Goal: Transaction & Acquisition: Purchase product/service

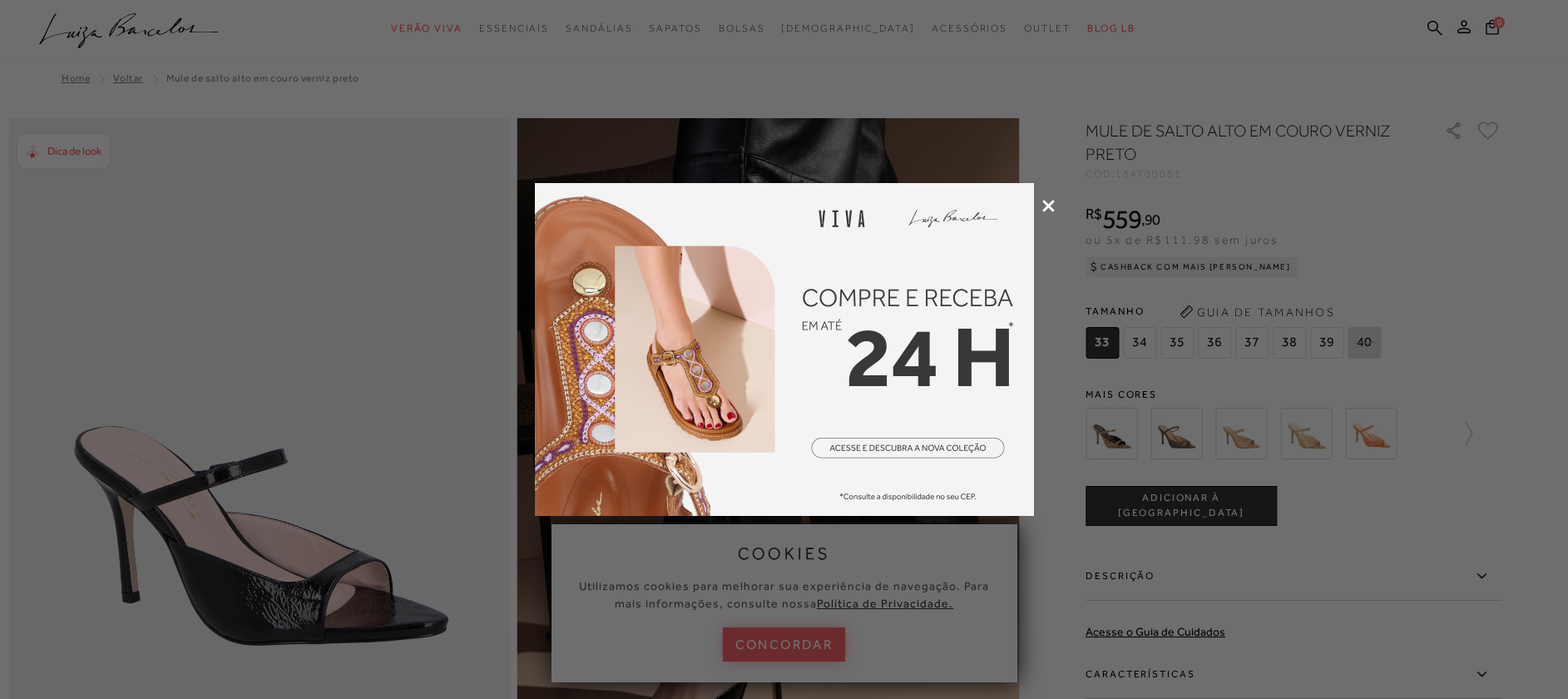
click at [1055, 205] on div at bounding box center [784, 349] width 1568 height 699
click at [1056, 204] on div at bounding box center [784, 349] width 1568 height 699
click at [1053, 205] on icon at bounding box center [1048, 205] width 12 height 12
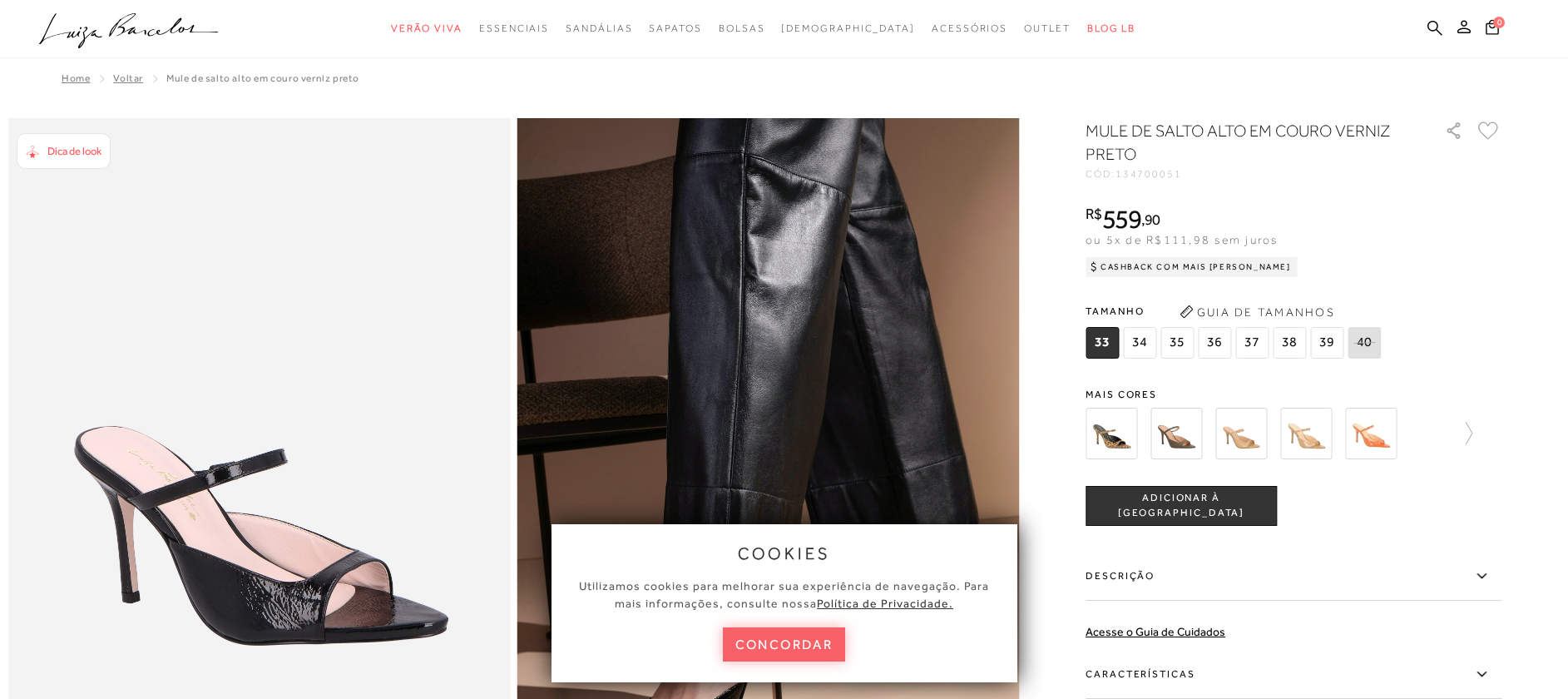
click at [1272, 308] on button "Guia de Tamanhos" at bounding box center [1257, 312] width 166 height 27
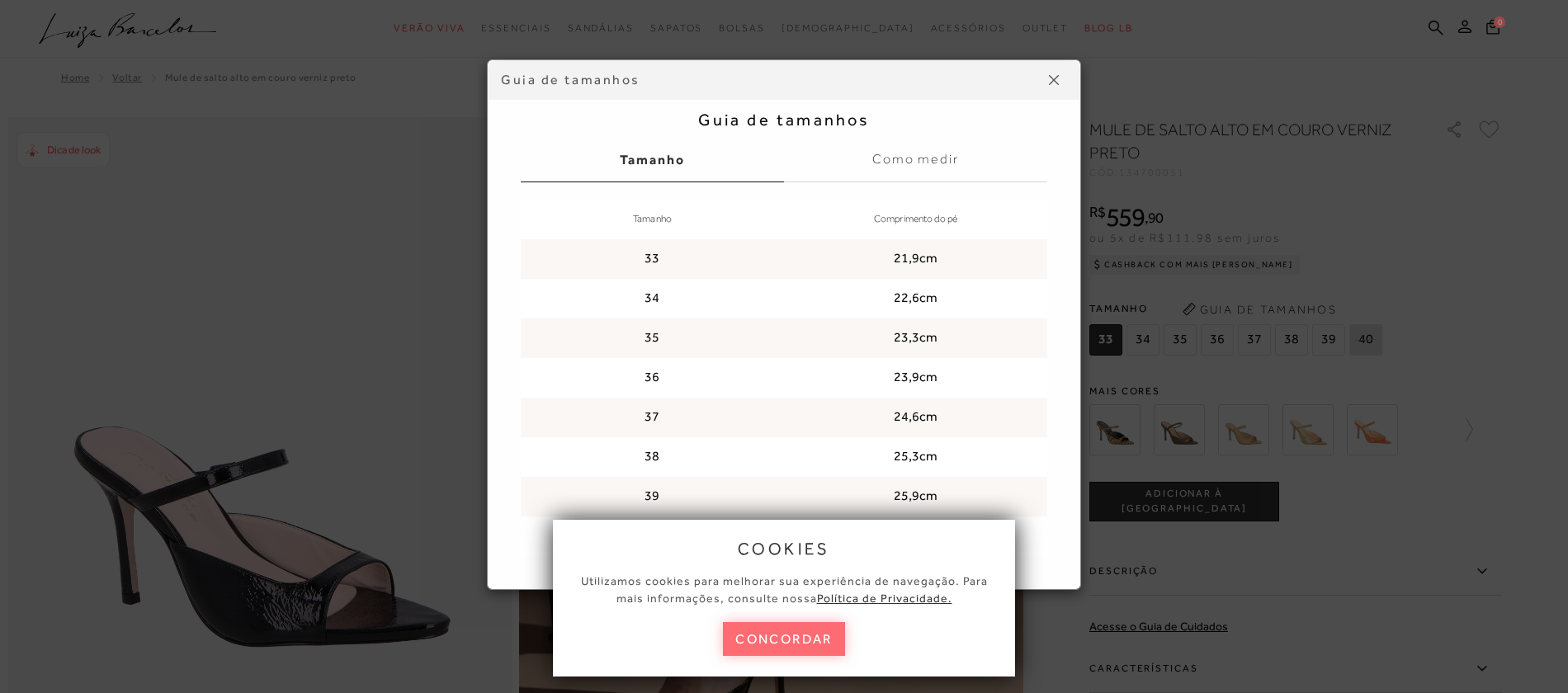
click at [802, 642] on button "concordar" at bounding box center [784, 639] width 122 height 34
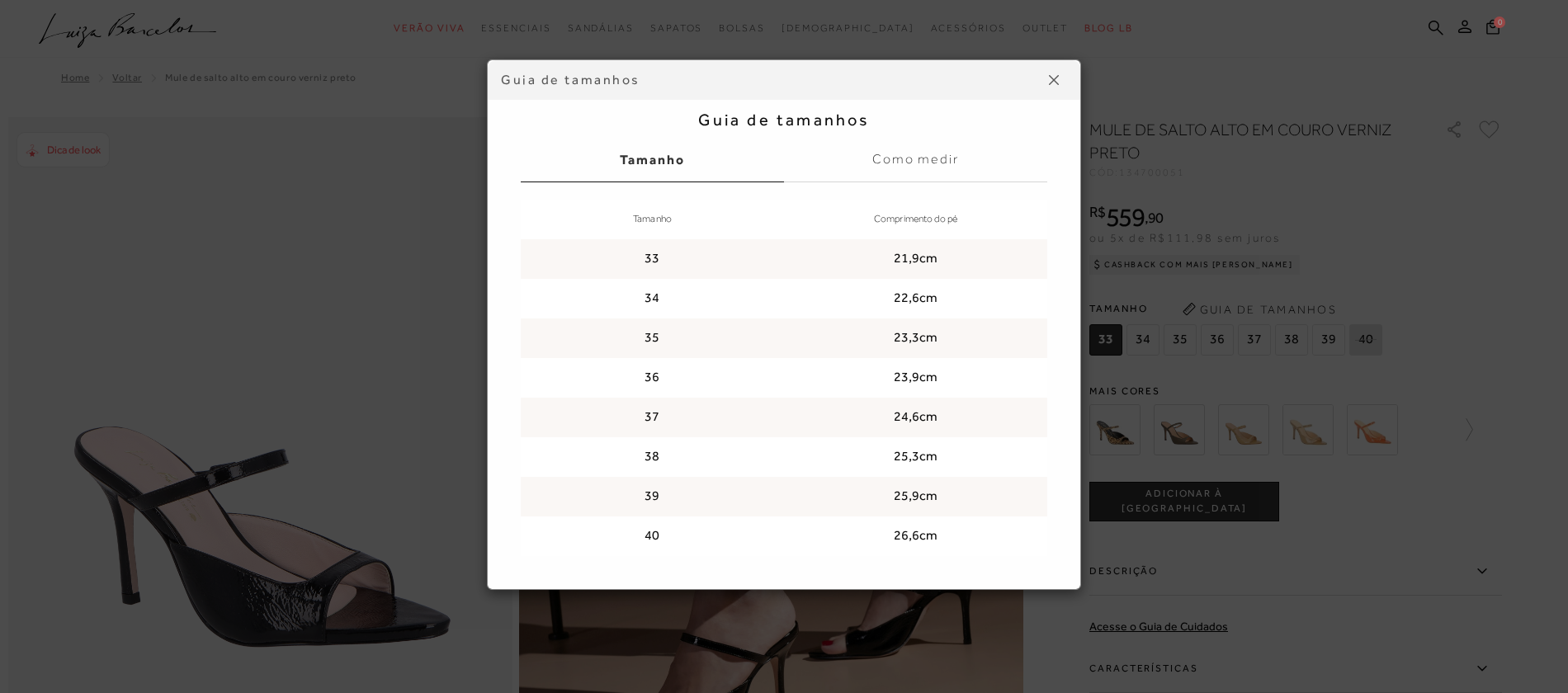
click at [1055, 84] on img at bounding box center [1053, 80] width 10 height 10
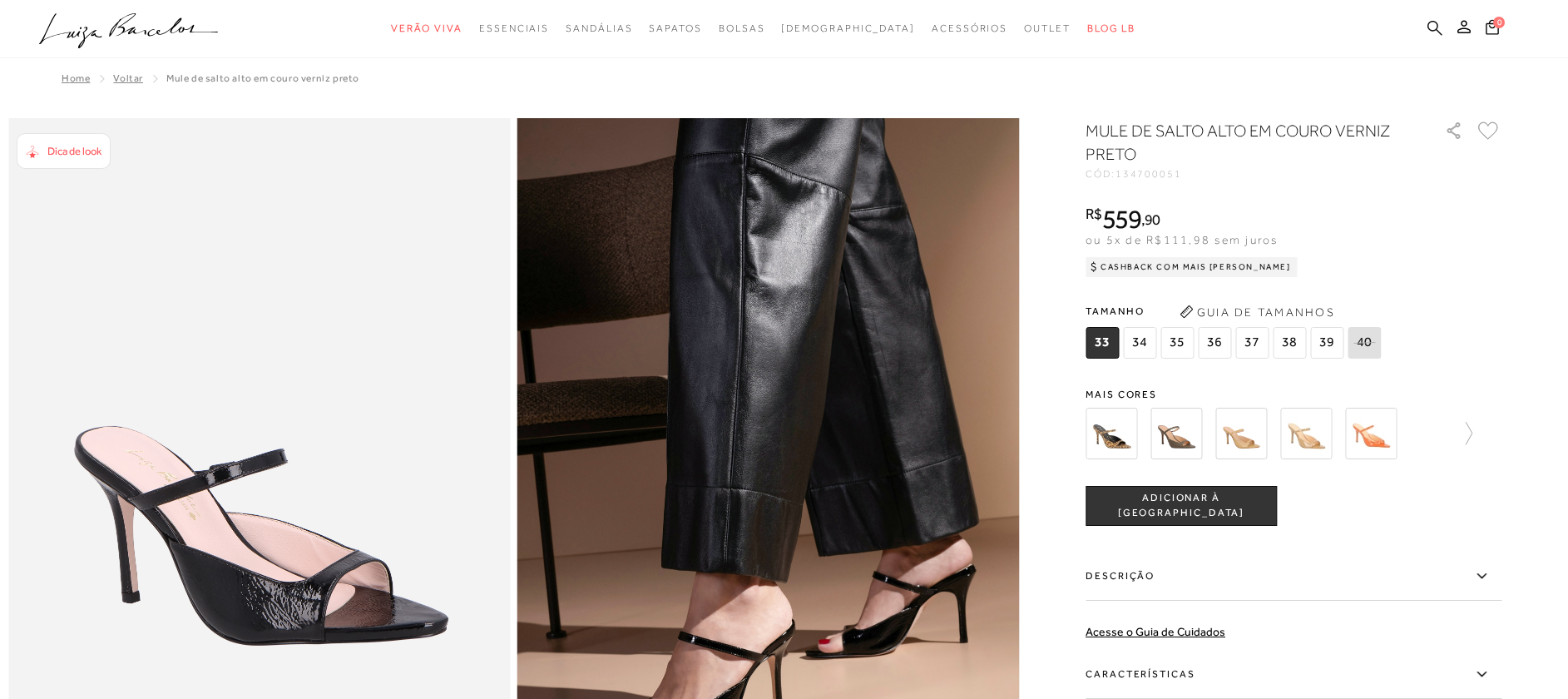
click at [1432, 24] on icon at bounding box center [1435, 28] width 15 height 16
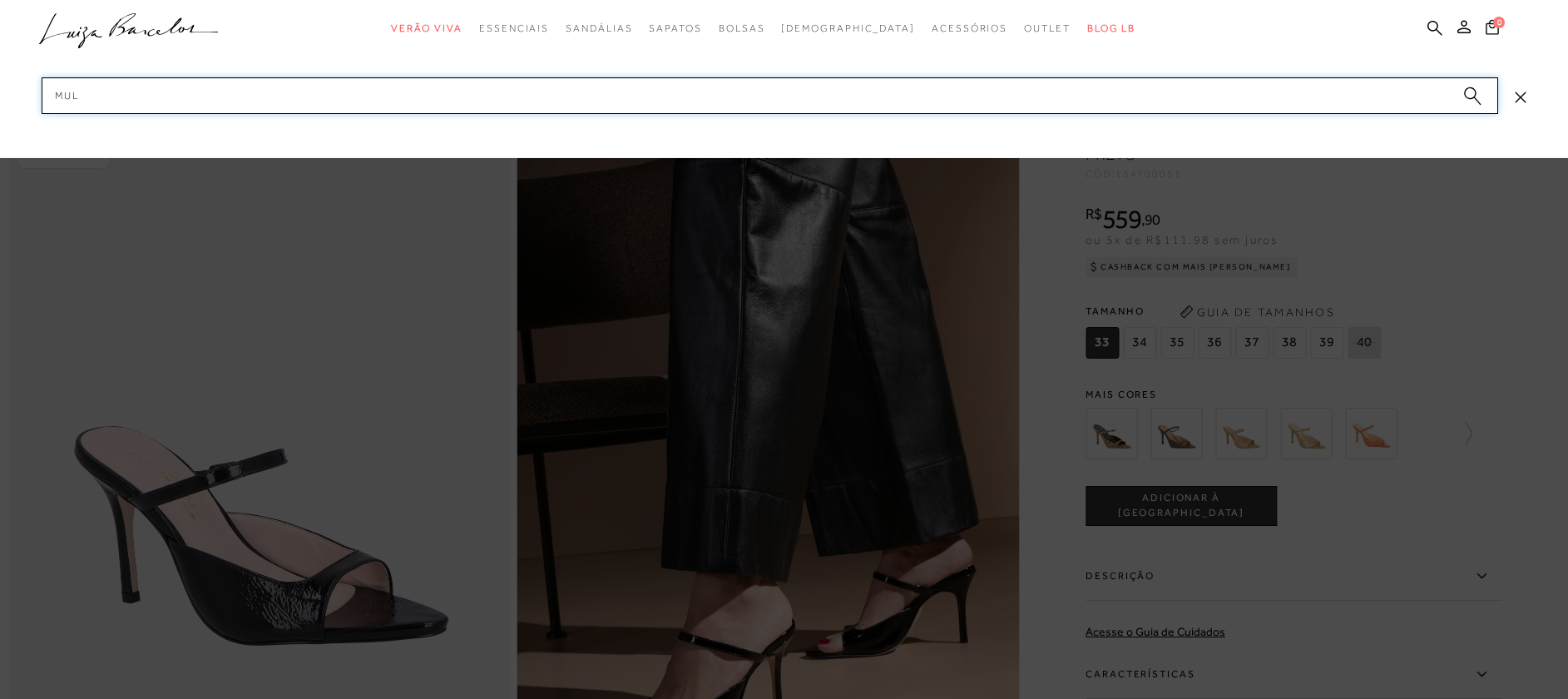
type input "mule"
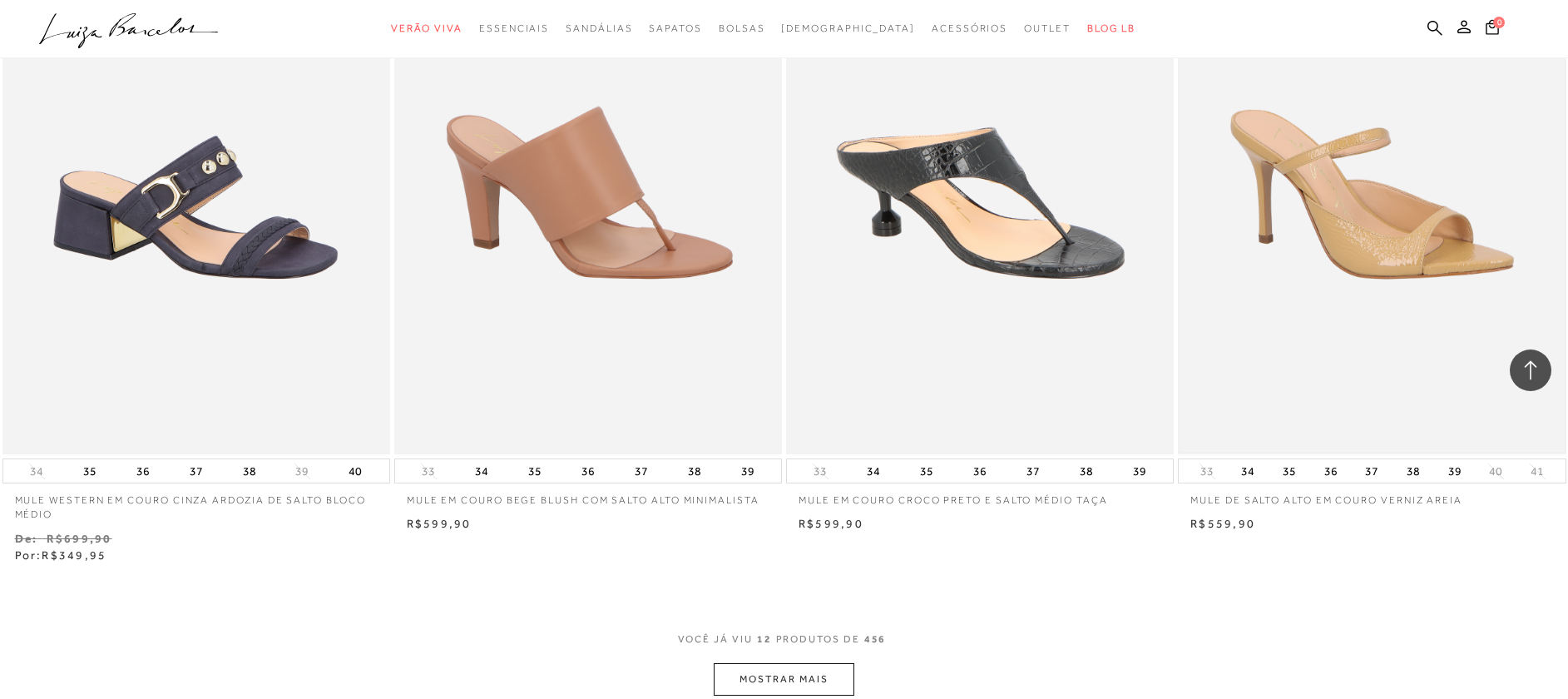
scroll to position [1765, 0]
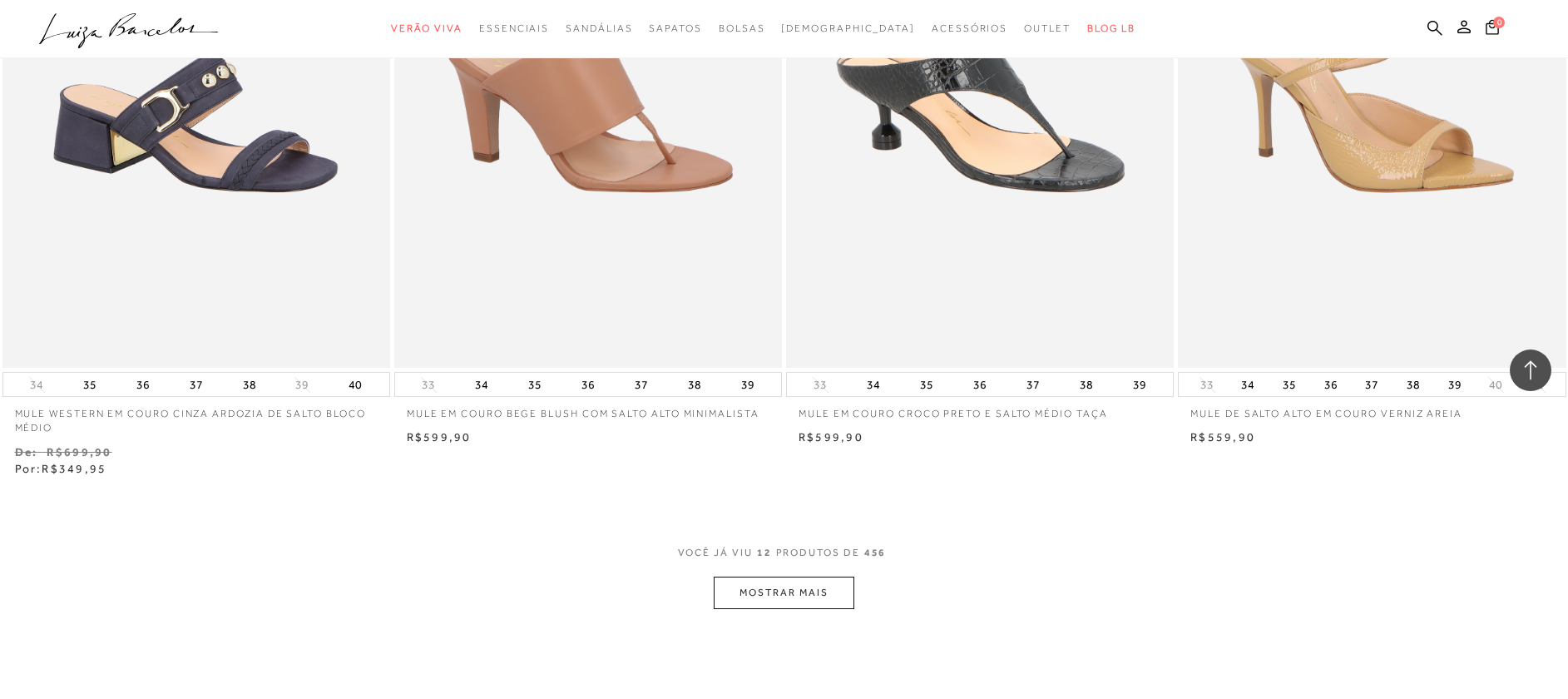
click at [828, 591] on button "MOSTRAR MAIS" at bounding box center [784, 592] width 140 height 32
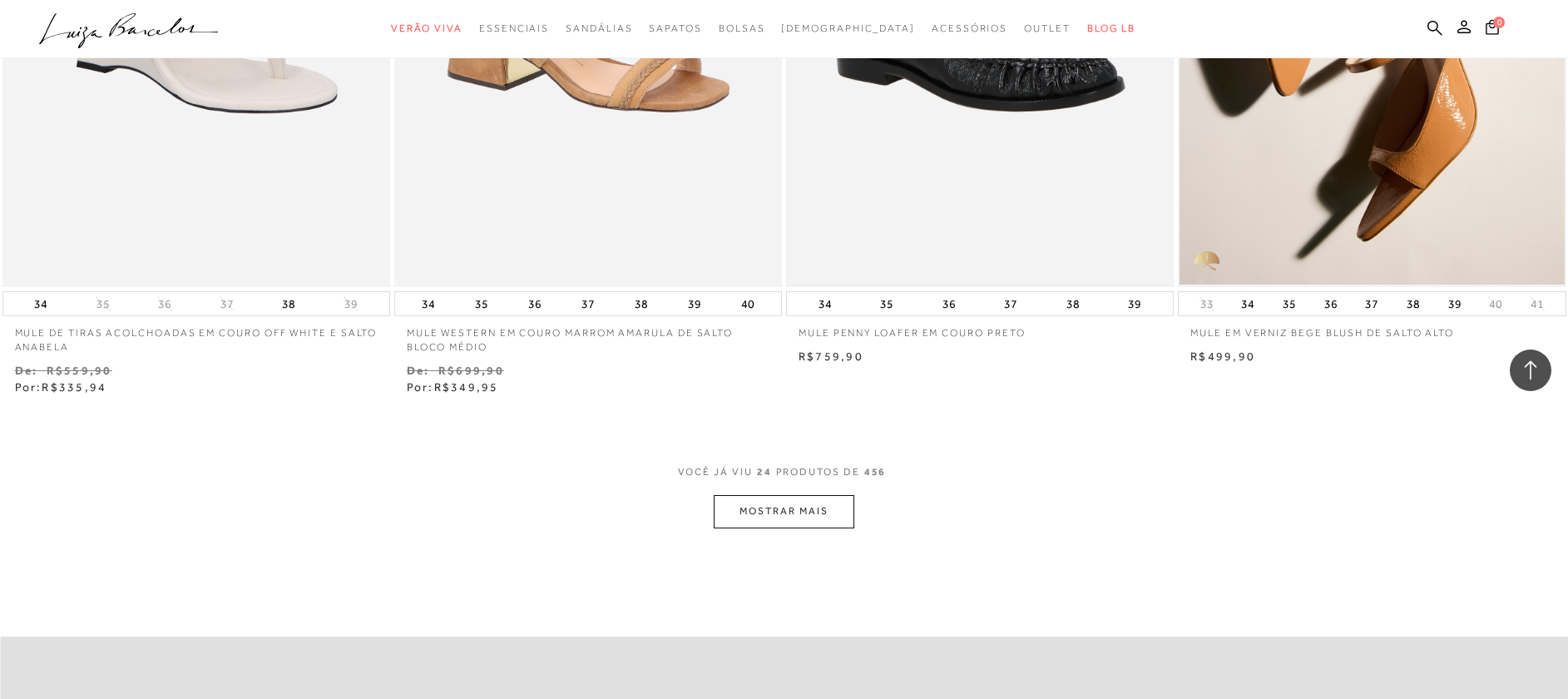
scroll to position [4187, 0]
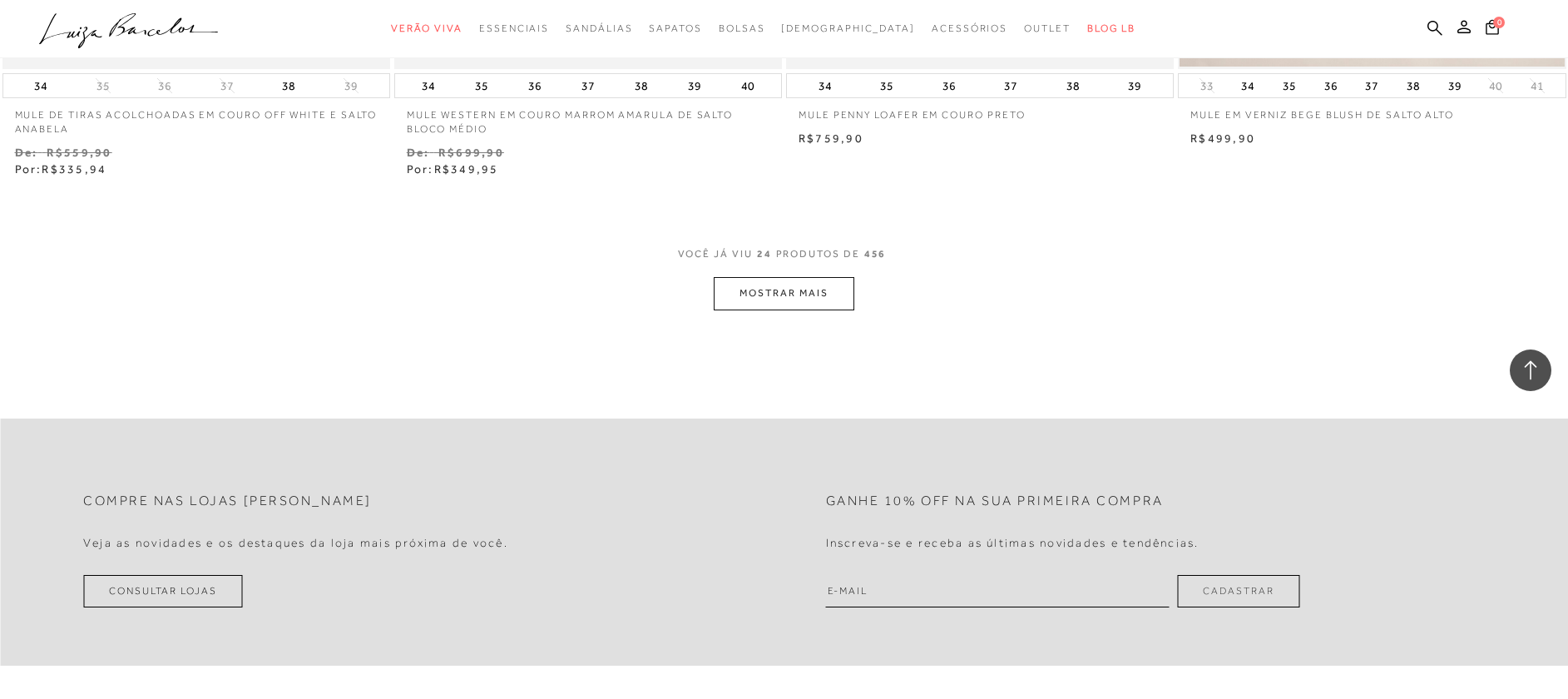
click at [806, 291] on button "MOSTRAR MAIS" at bounding box center [784, 292] width 140 height 32
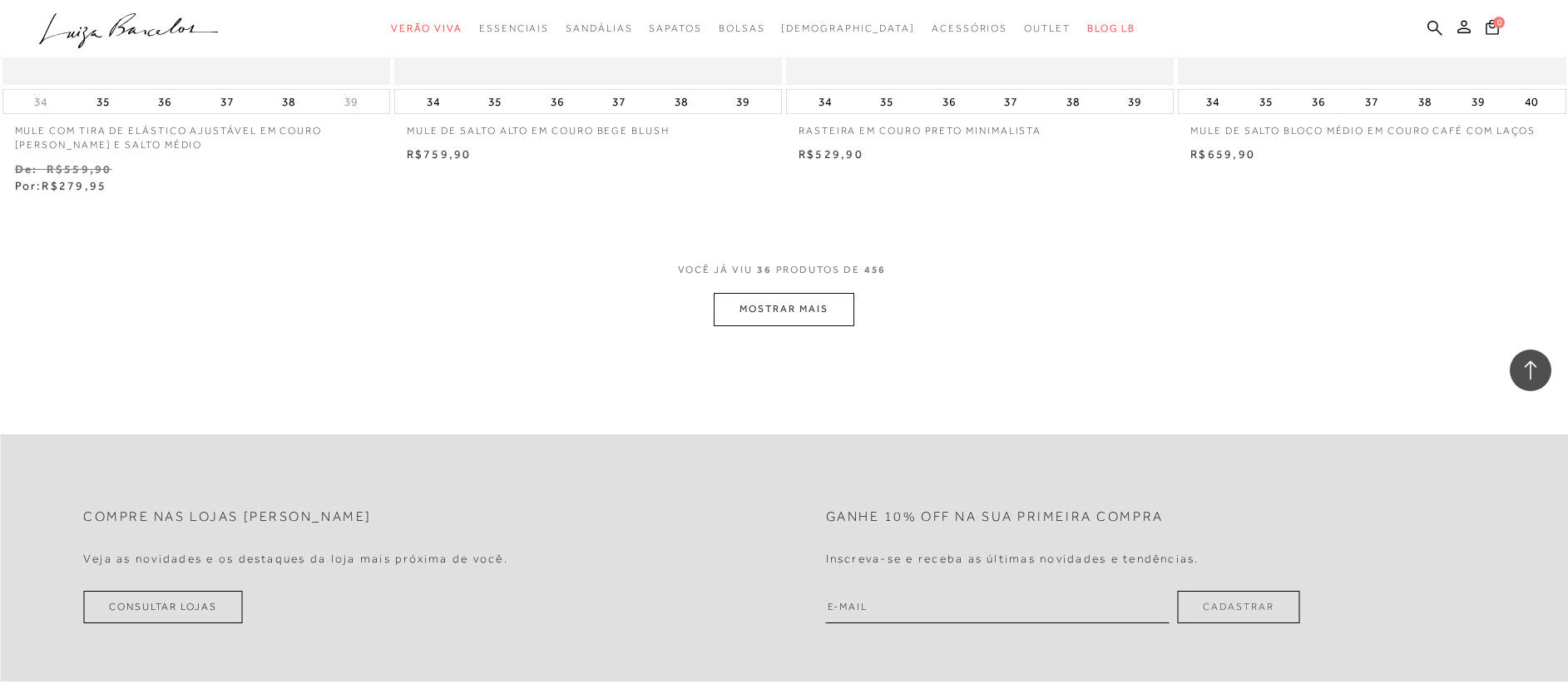
scroll to position [6269, 0]
click at [817, 315] on button "MOSTRAR MAIS" at bounding box center [784, 305] width 140 height 32
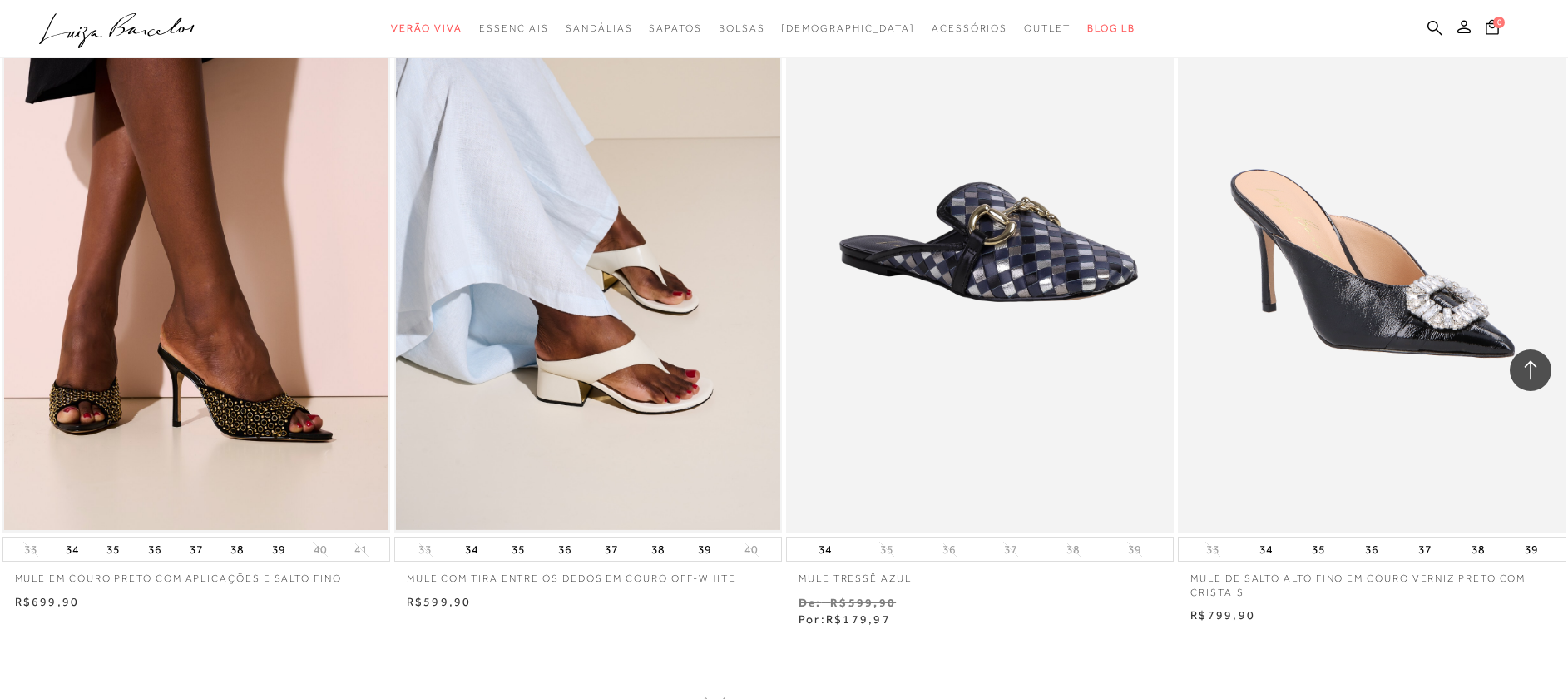
scroll to position [8244, 0]
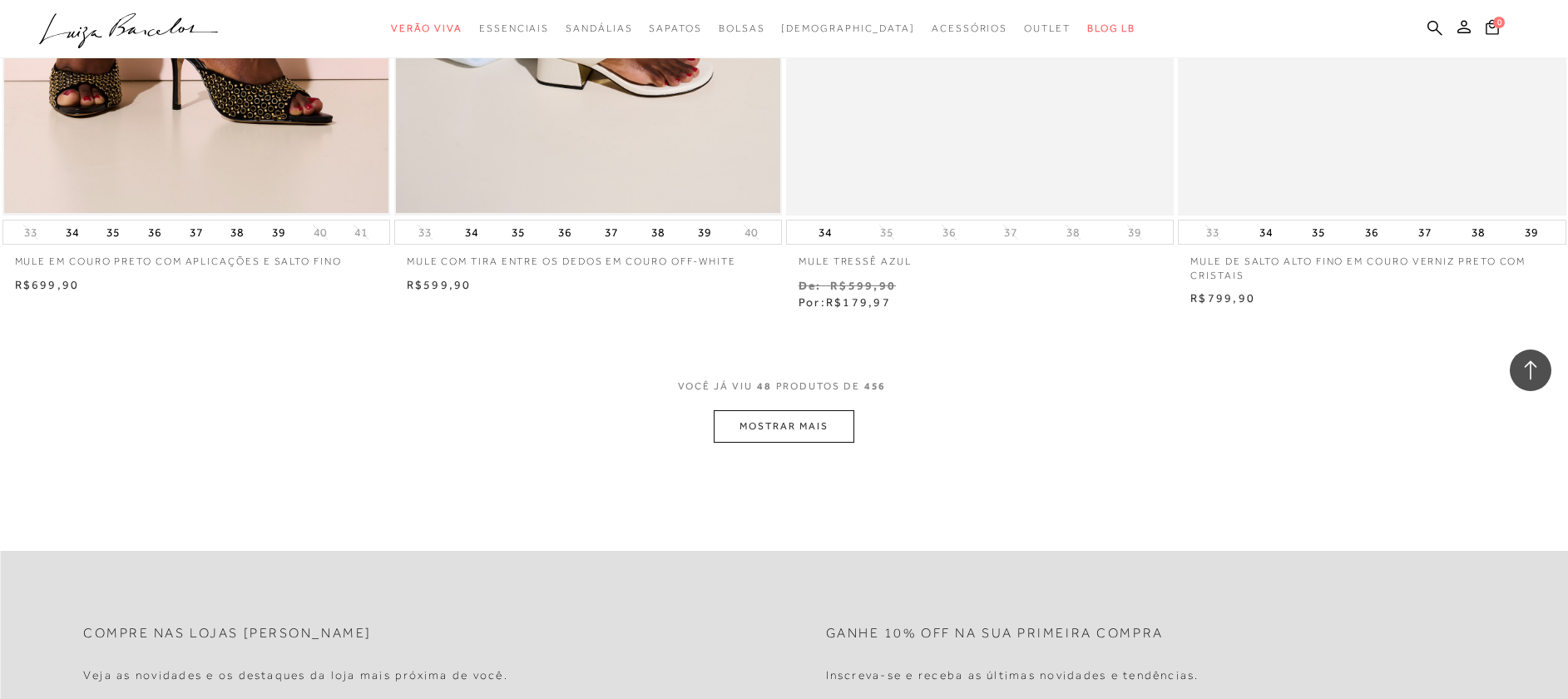
click at [823, 410] on button "MOSTRAR MAIS" at bounding box center [784, 426] width 140 height 32
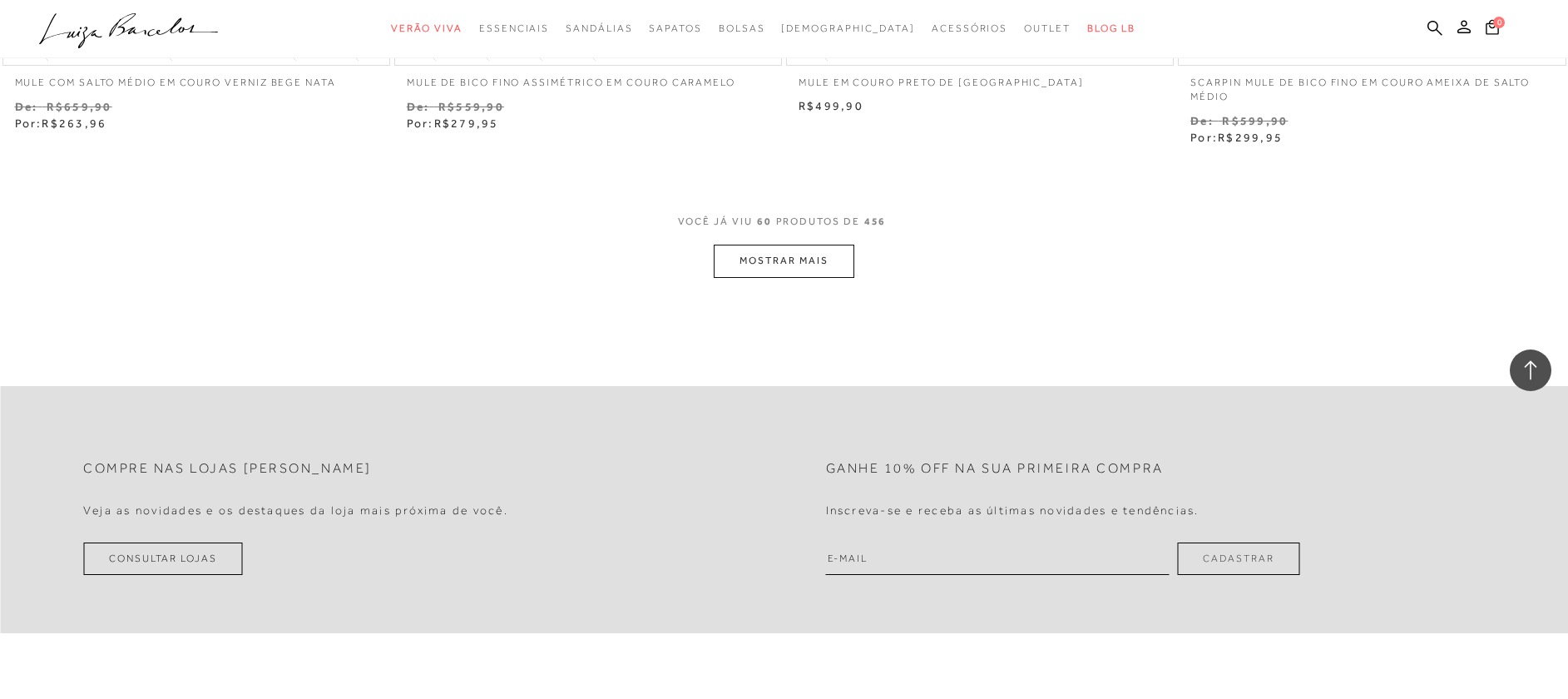
scroll to position [10526, 0]
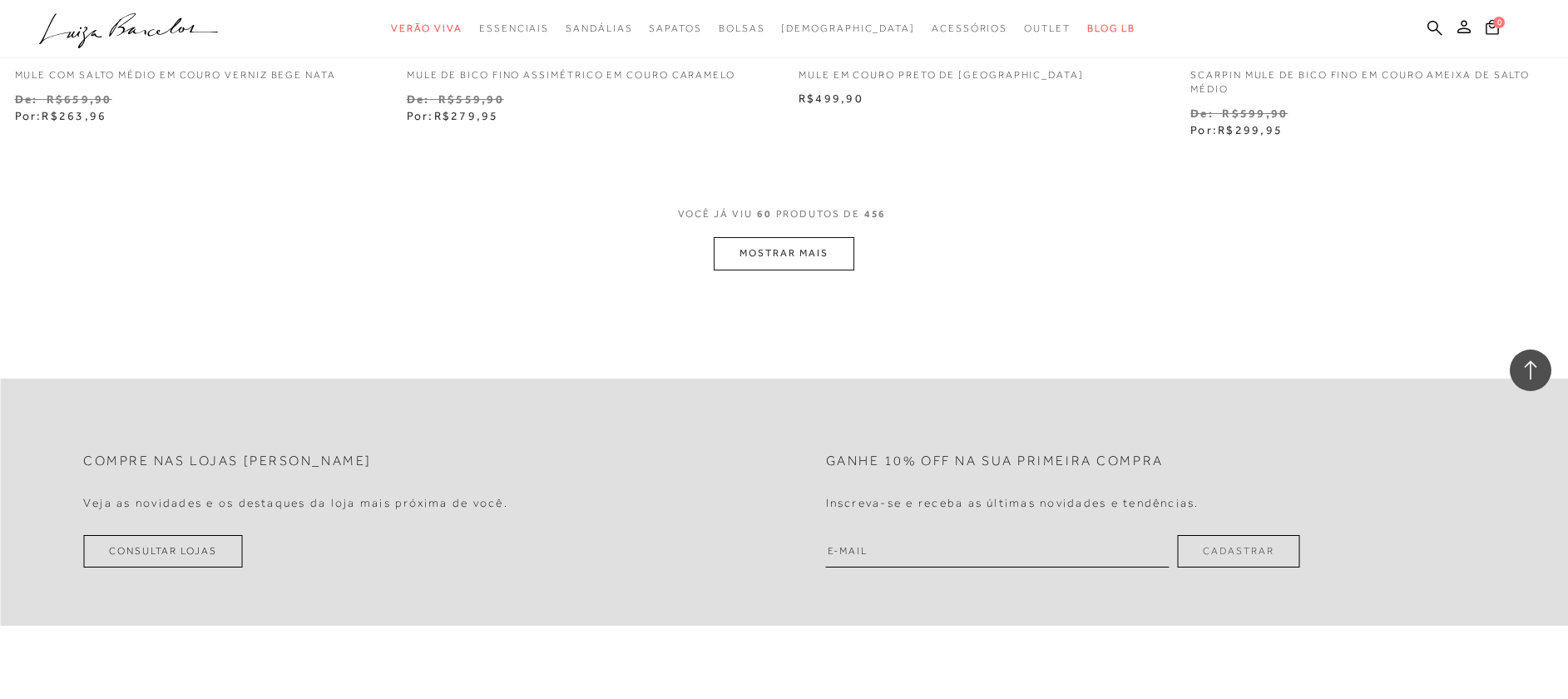
click at [747, 237] on button "MOSTRAR MAIS" at bounding box center [784, 252] width 140 height 32
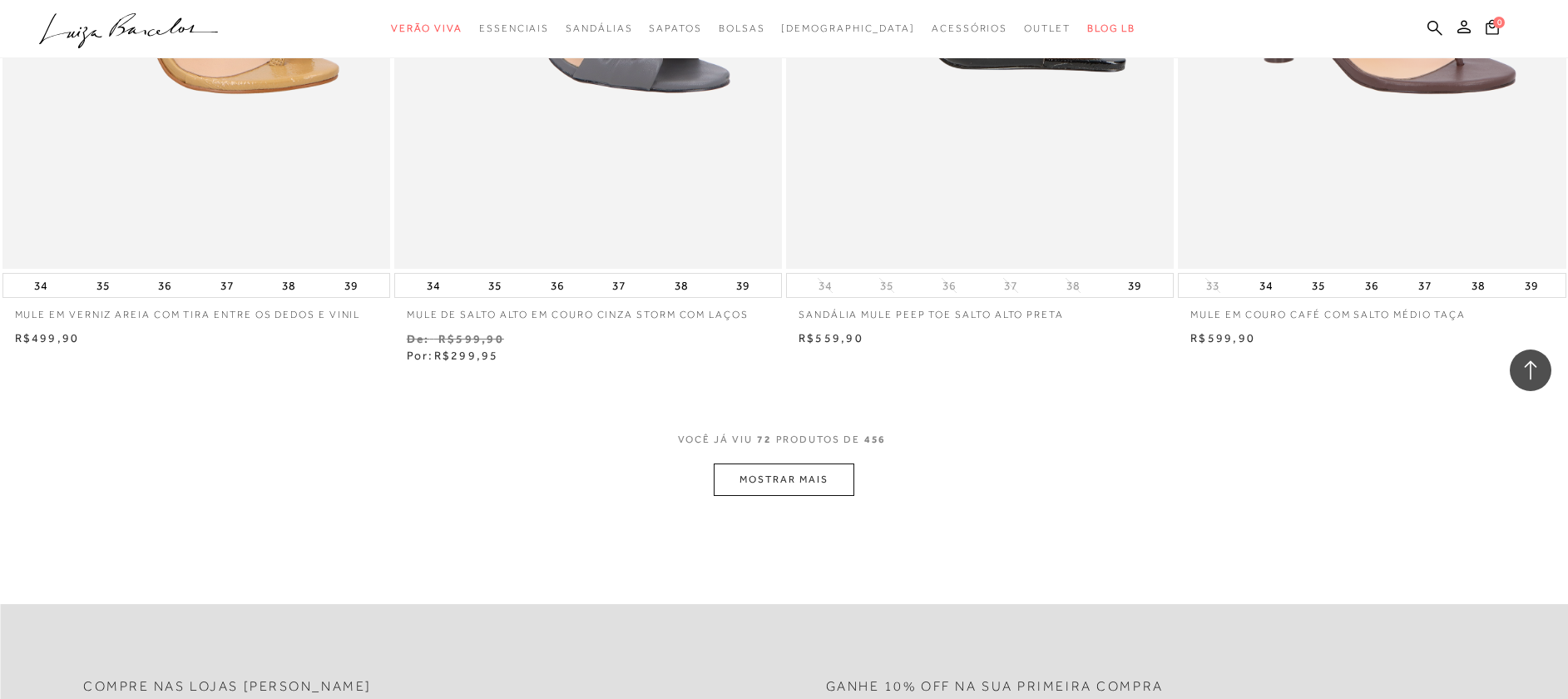
scroll to position [12798, 0]
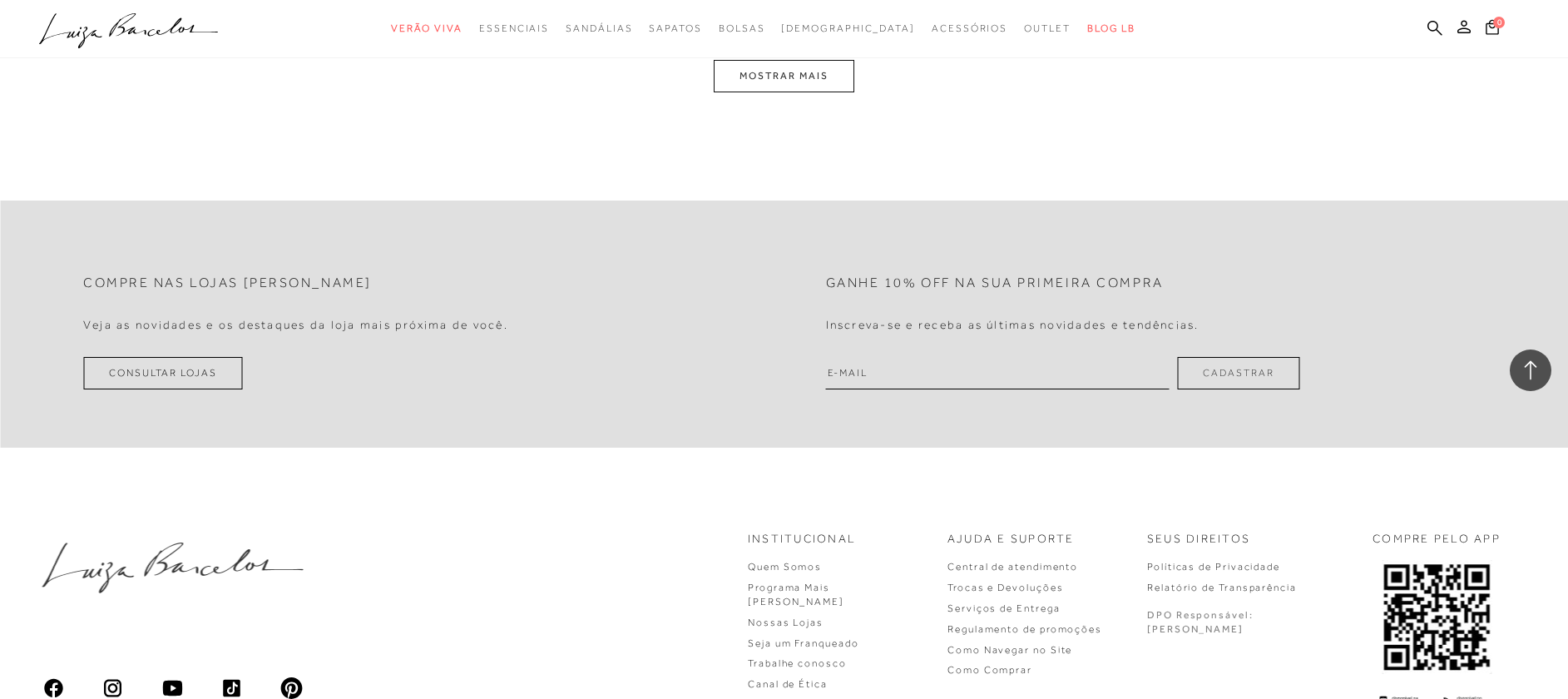
click at [758, 70] on button "MOSTRAR MAIS" at bounding box center [784, 76] width 140 height 32
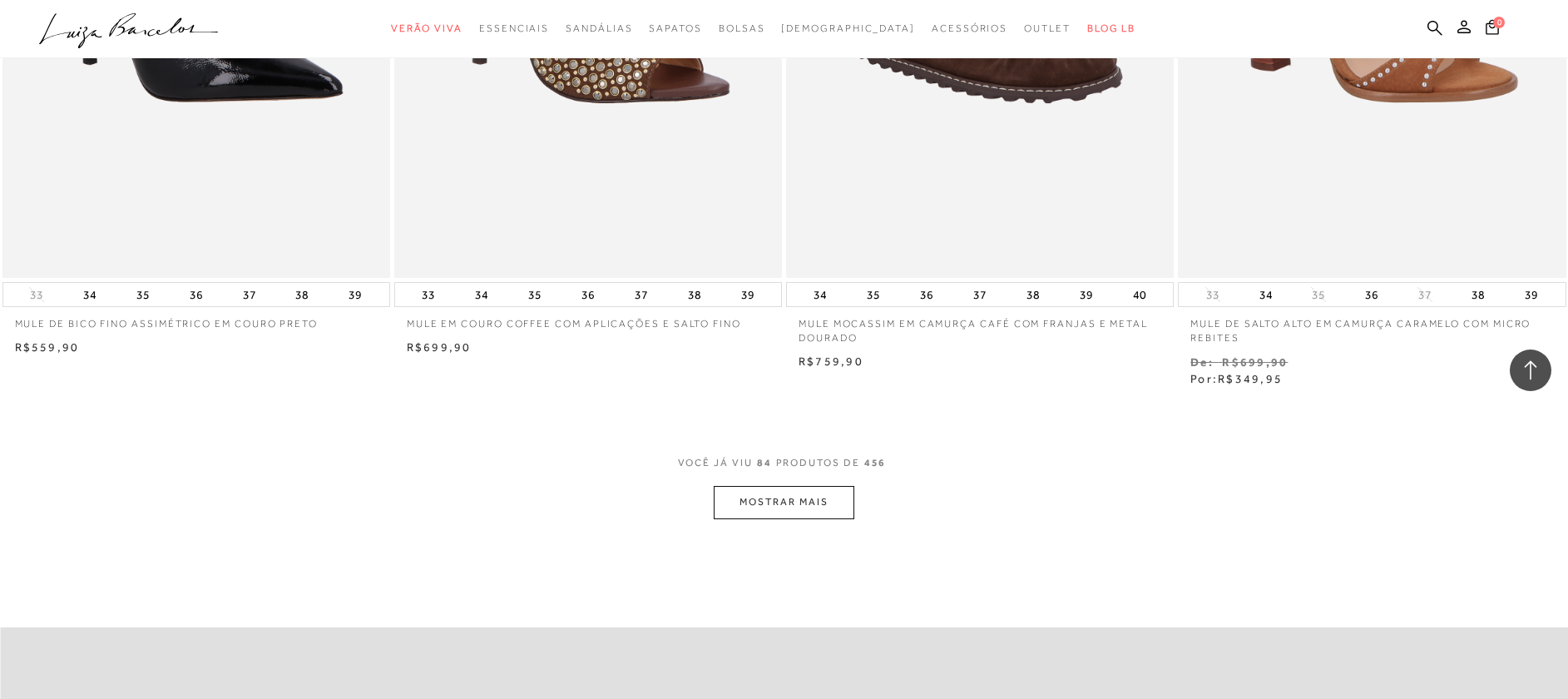
scroll to position [14498, 0]
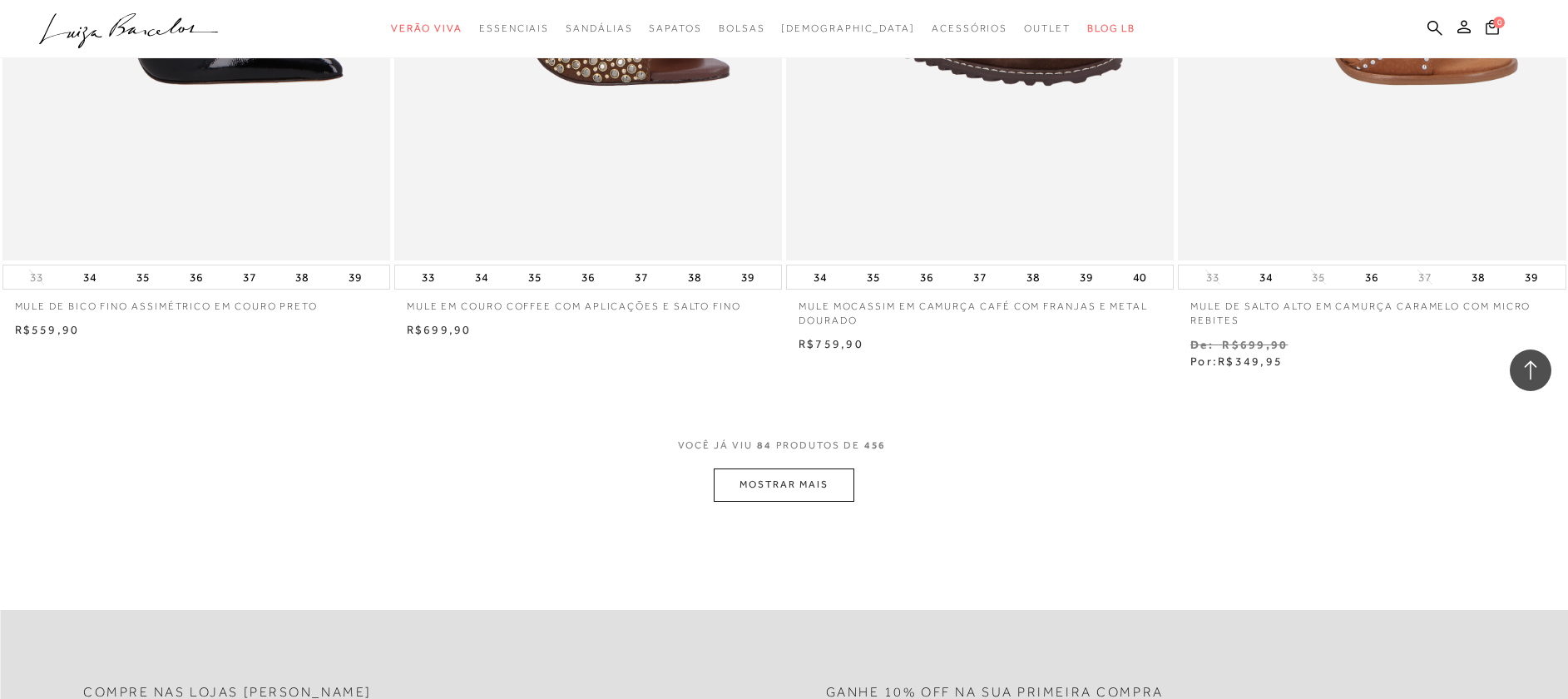
click at [836, 470] on button "MOSTRAR MAIS" at bounding box center [784, 485] width 140 height 32
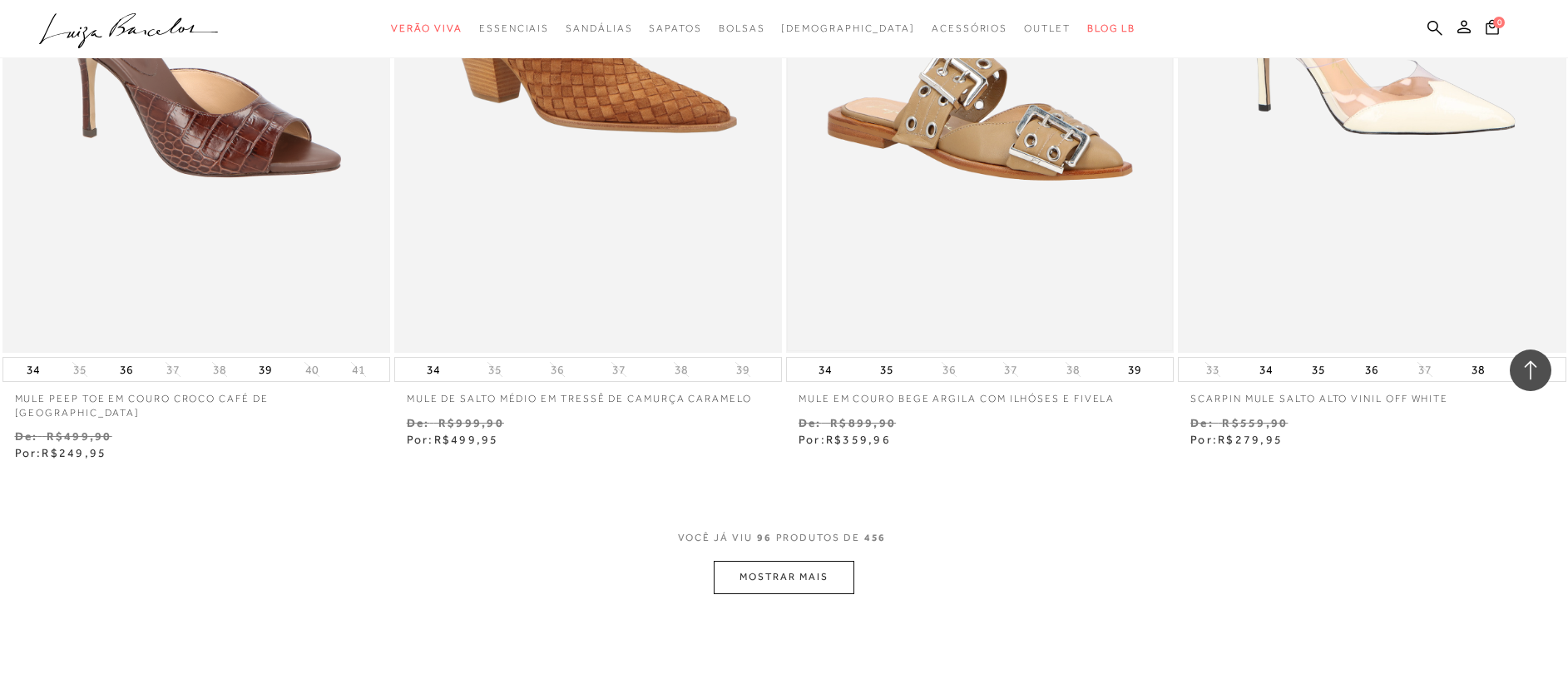
scroll to position [16653, 0]
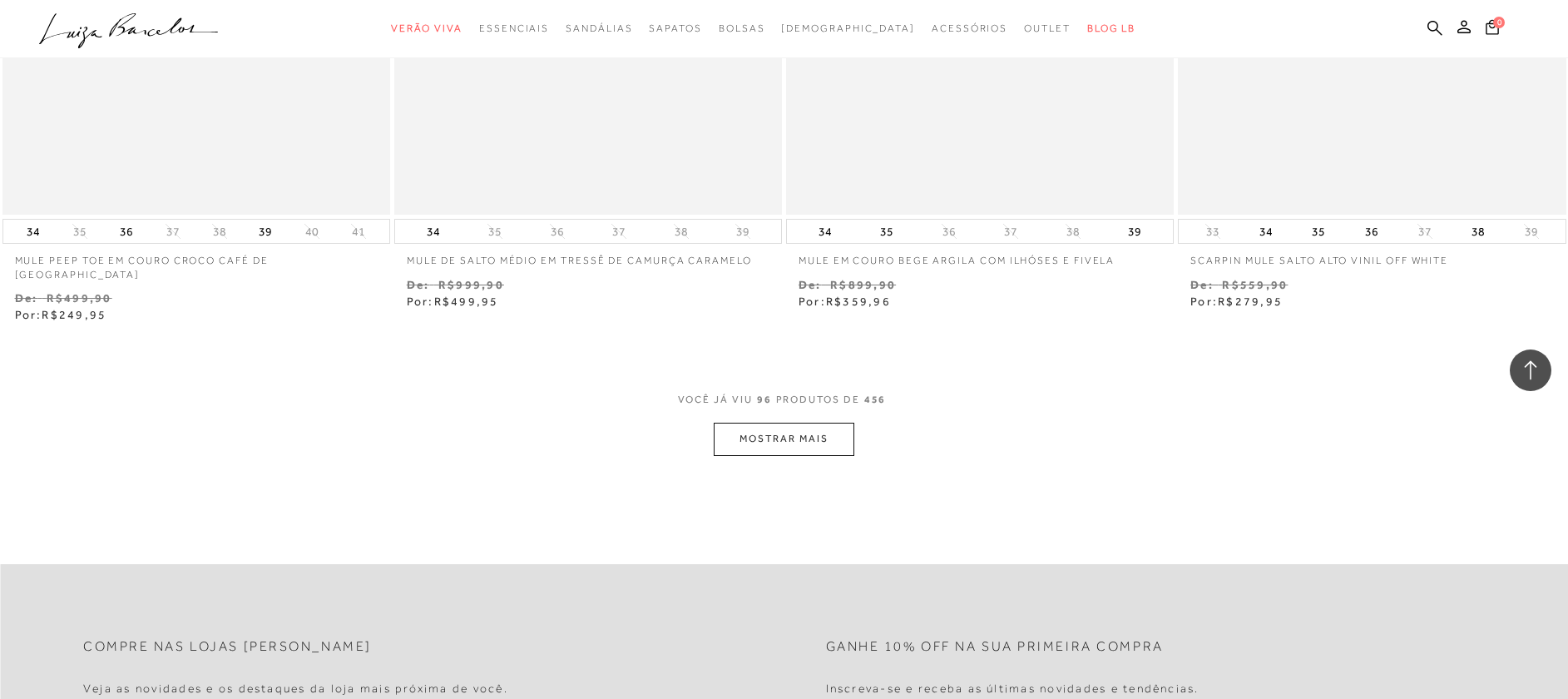
click at [794, 422] on button "MOSTRAR MAIS" at bounding box center [784, 438] width 140 height 32
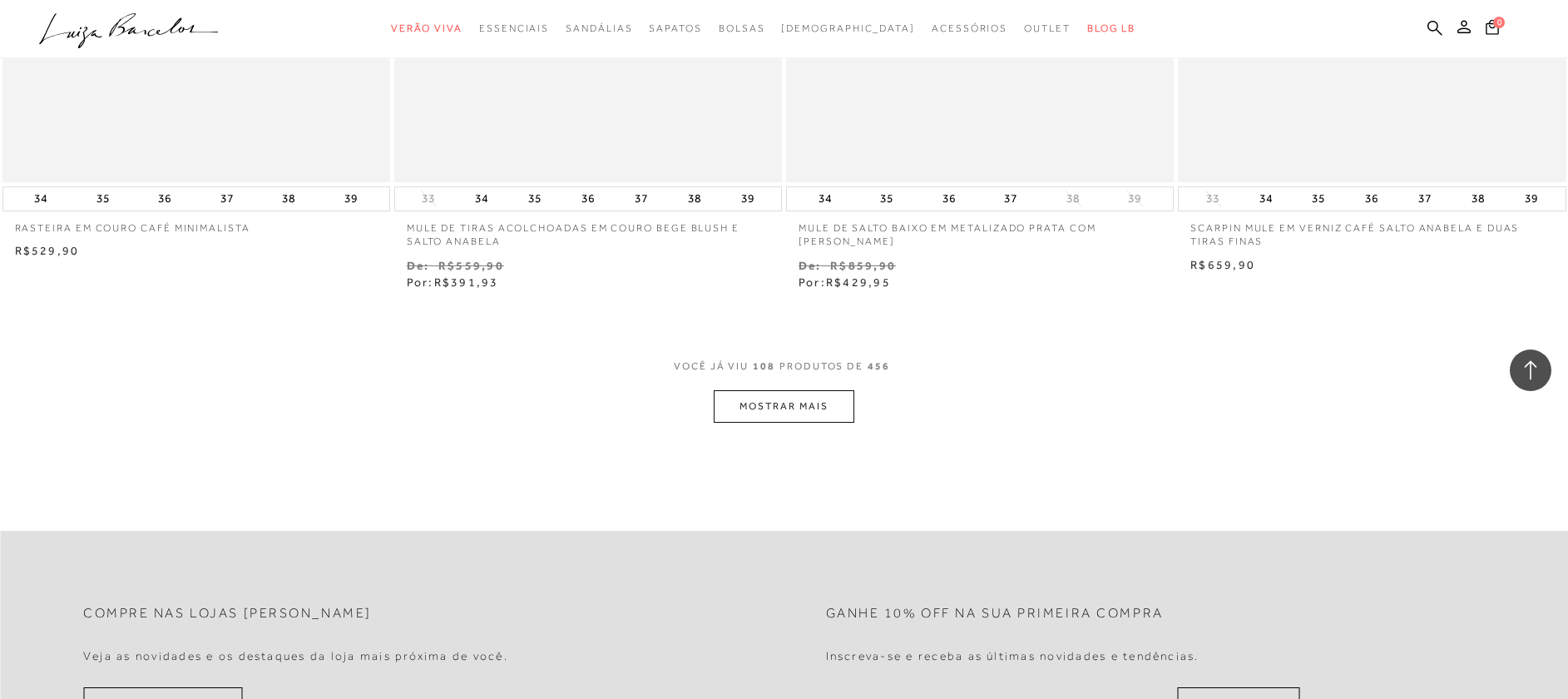
scroll to position [18824, 0]
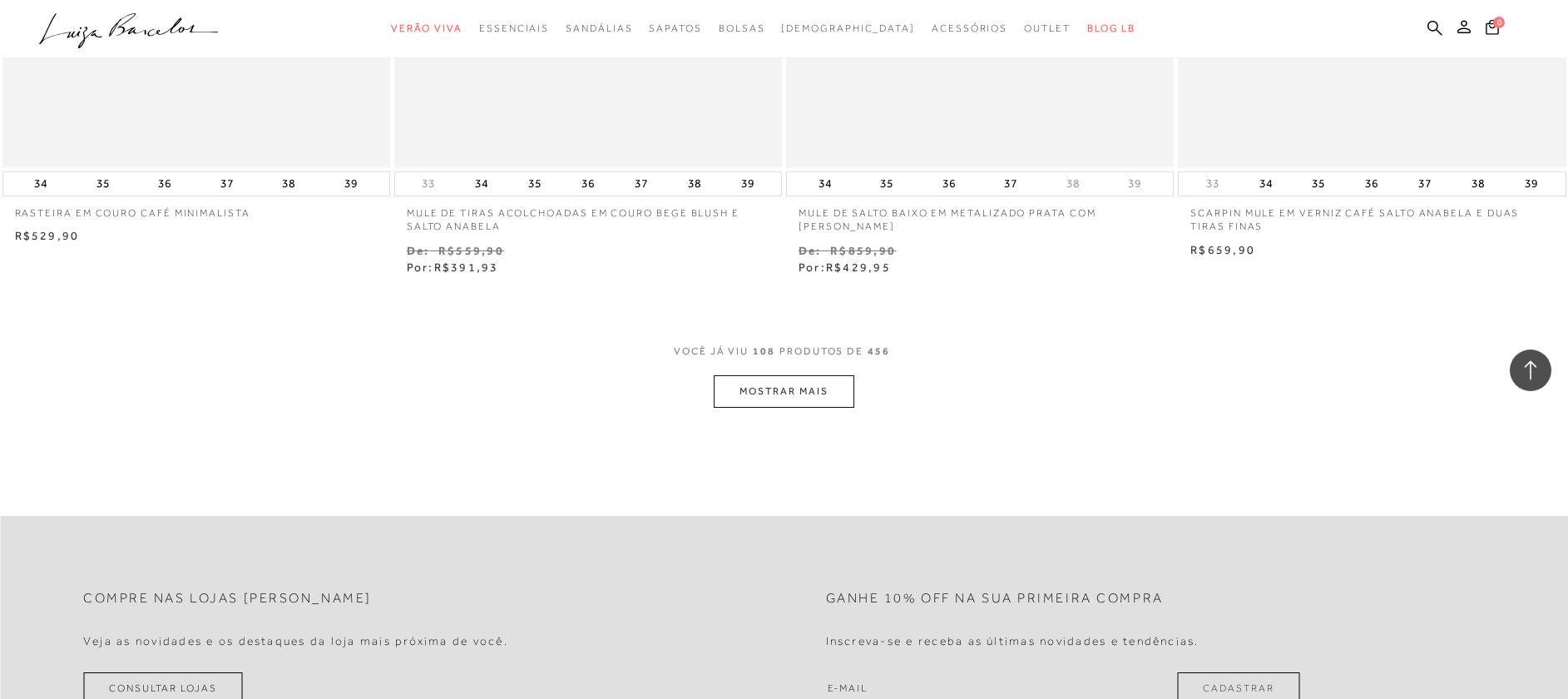
click at [770, 375] on button "MOSTRAR MAIS" at bounding box center [784, 391] width 140 height 32
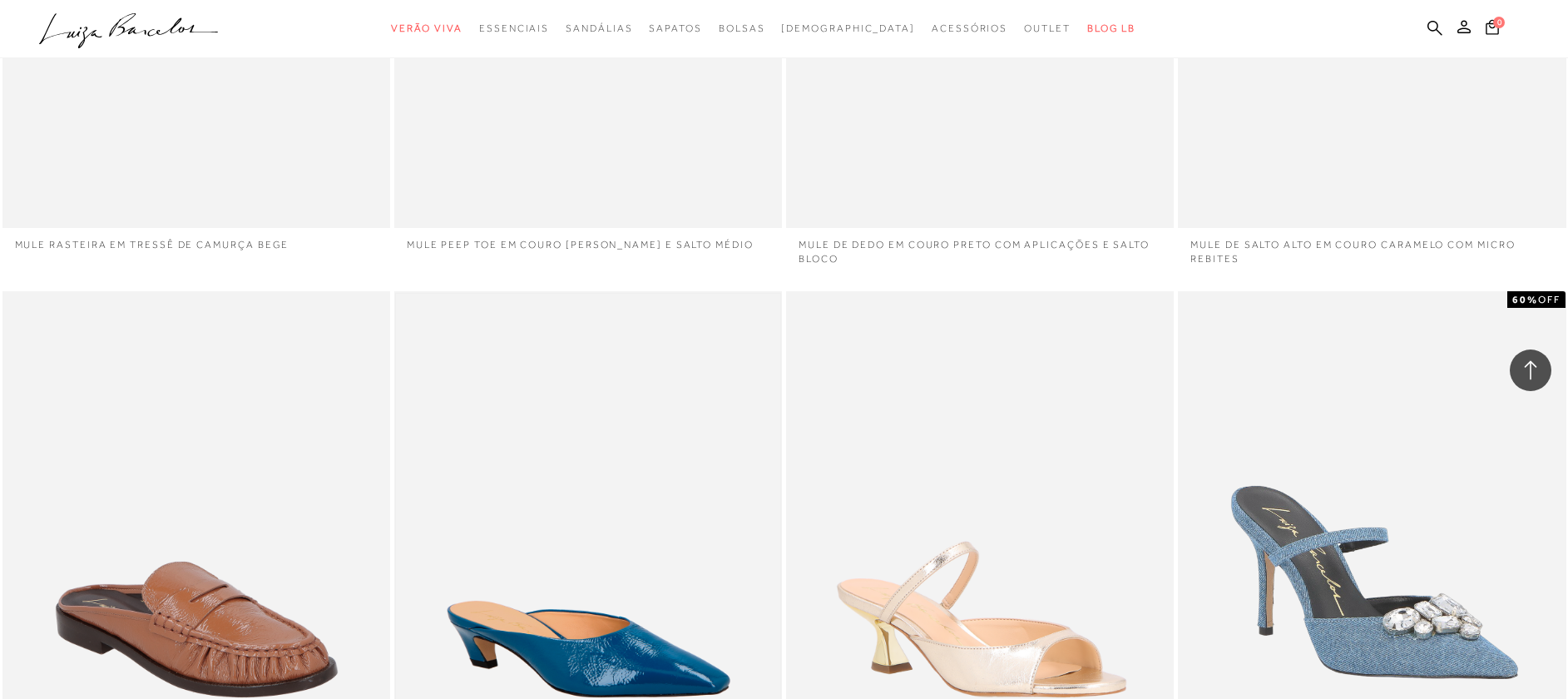
scroll to position [19193, 0]
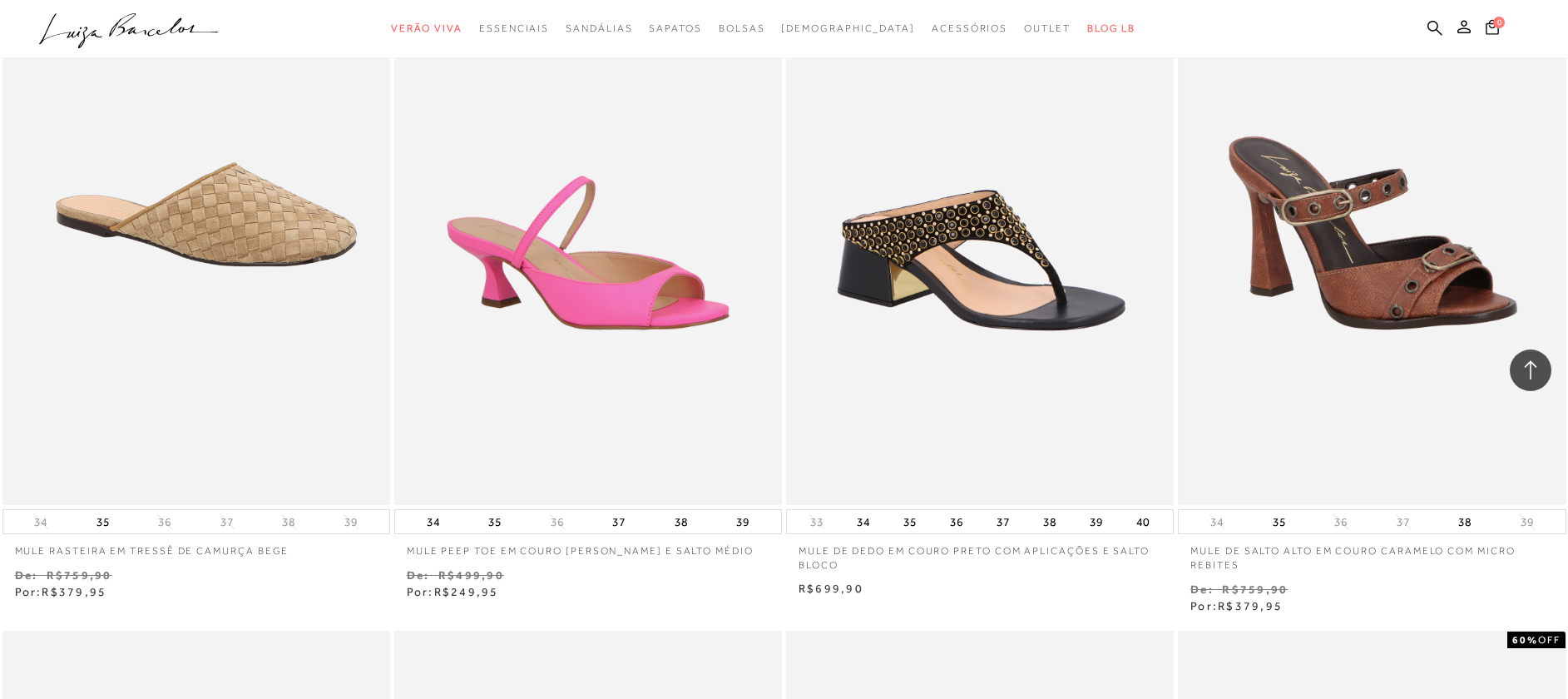
click at [1294, 251] on img at bounding box center [1372, 214] width 384 height 576
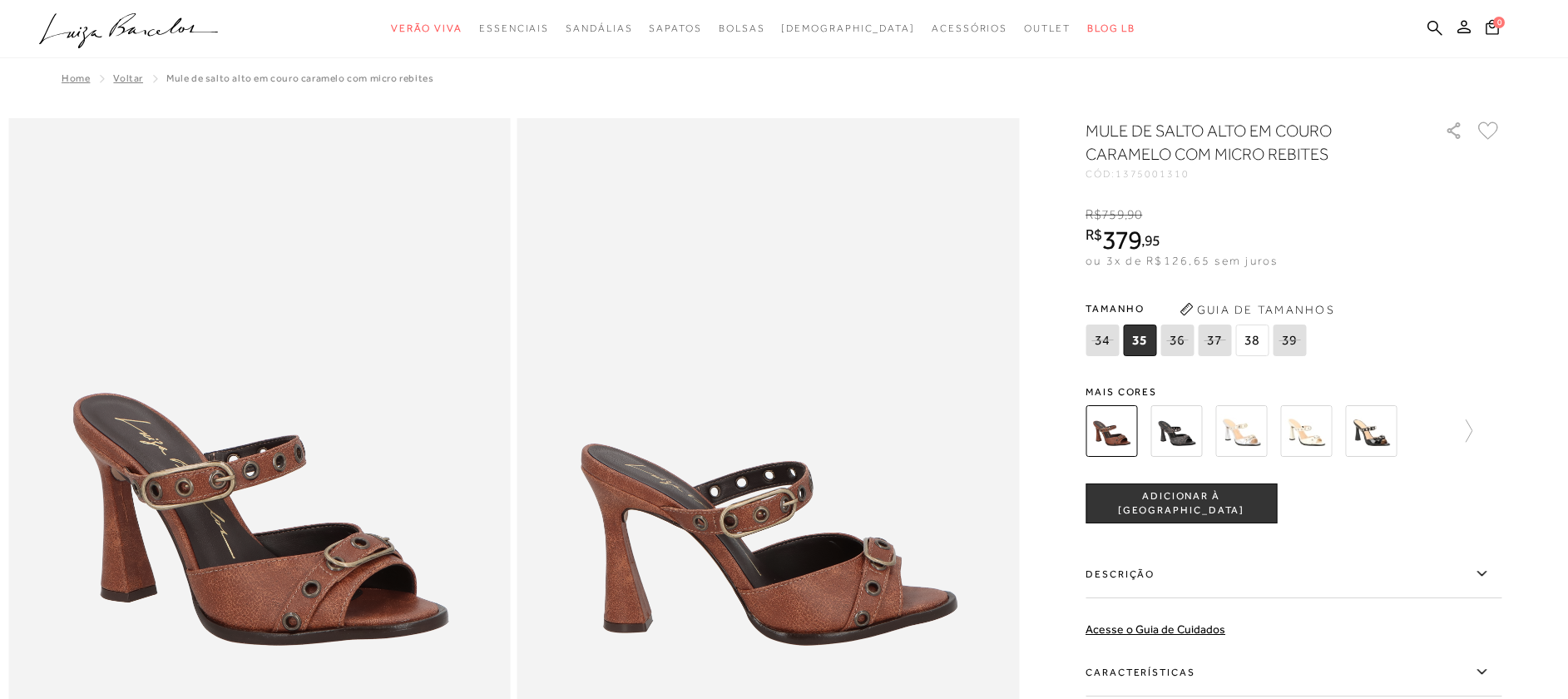
click at [1257, 430] on img at bounding box center [1241, 431] width 52 height 52
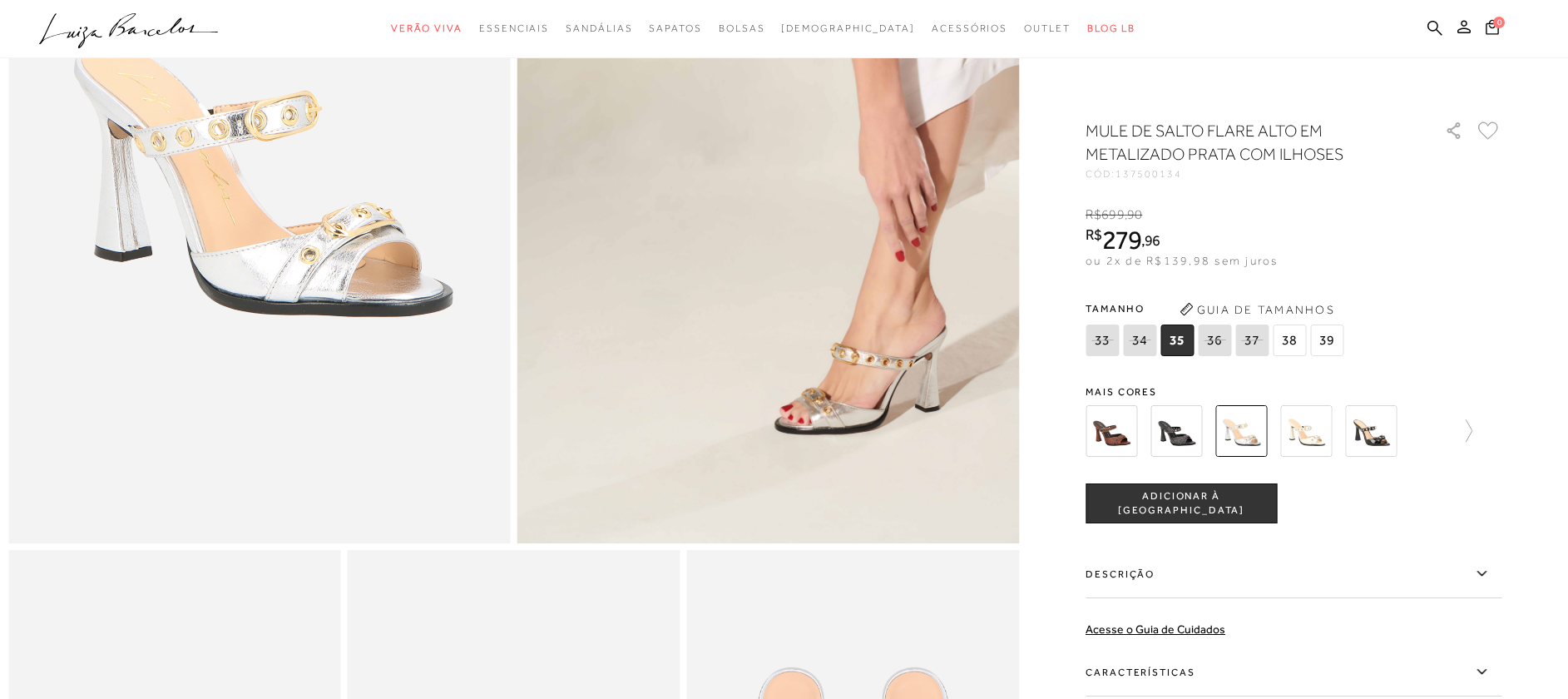
click at [1249, 311] on button "Guia de Tamanhos" at bounding box center [1257, 309] width 166 height 27
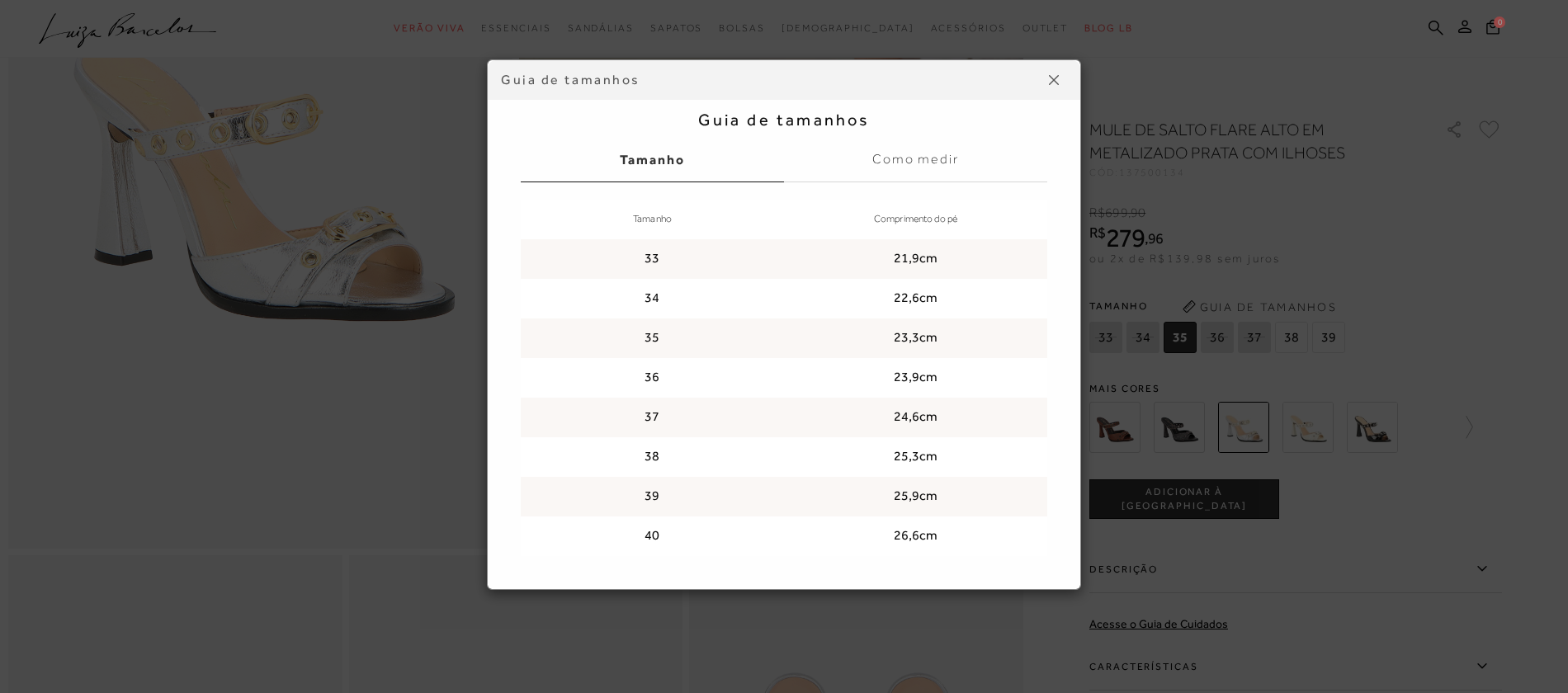
click at [1046, 75] on button at bounding box center [1053, 80] width 27 height 27
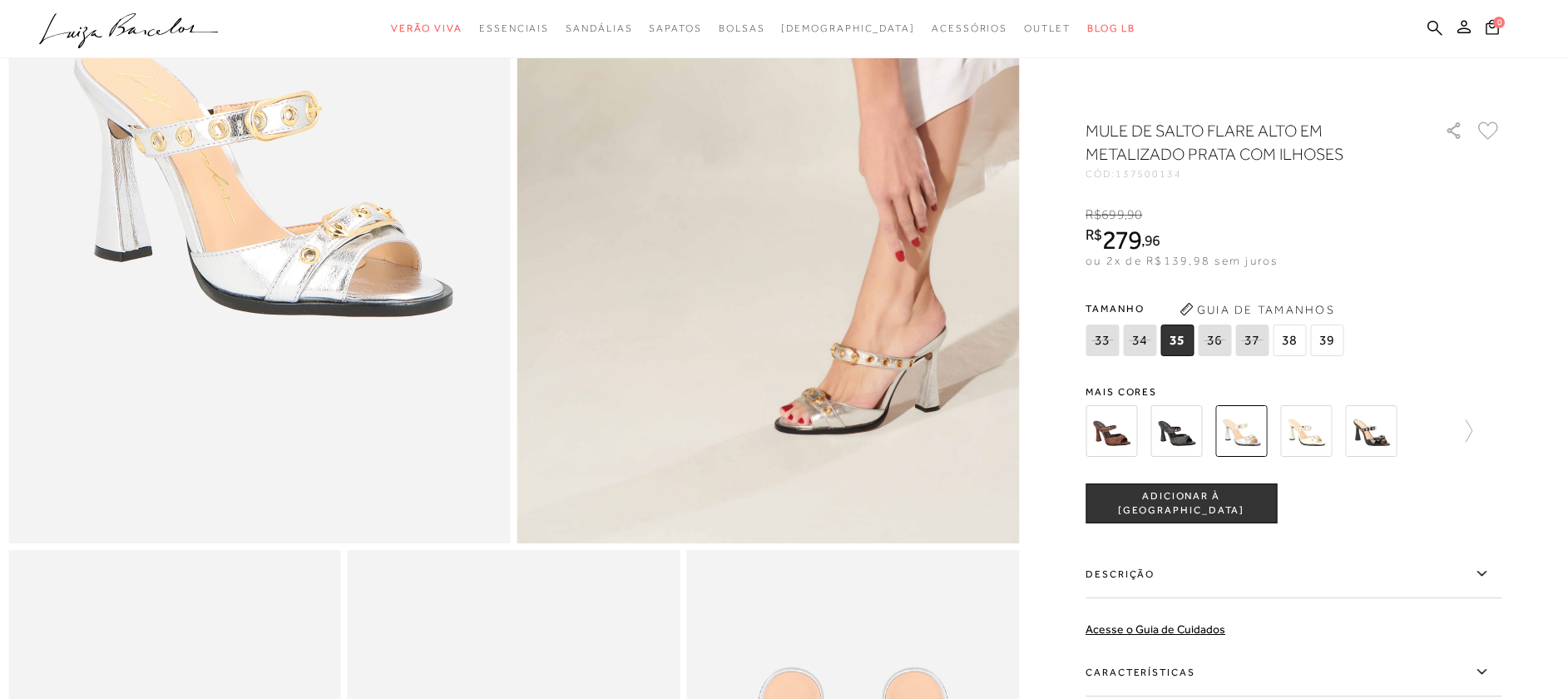
click at [1314, 427] on img at bounding box center [1306, 431] width 52 height 52
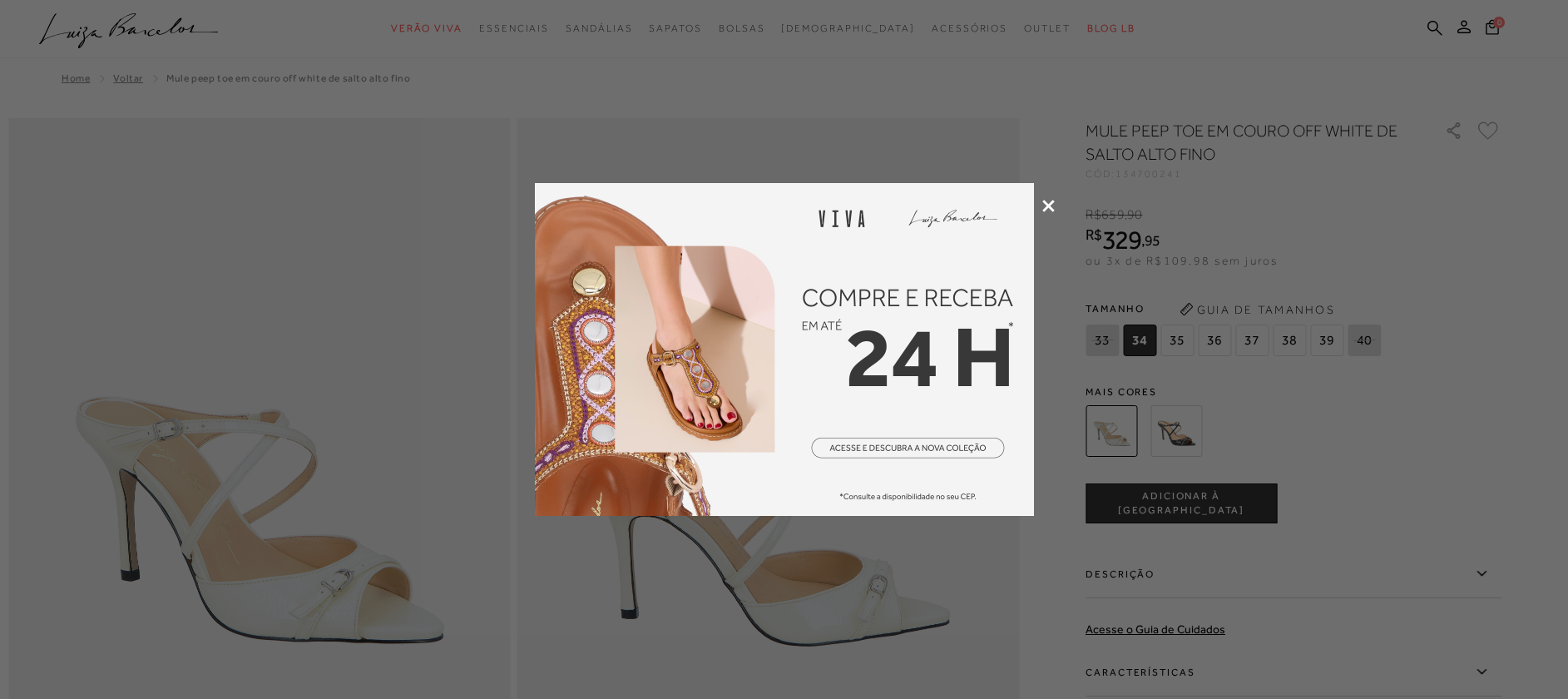
click at [1045, 204] on icon at bounding box center [1048, 205] width 12 height 12
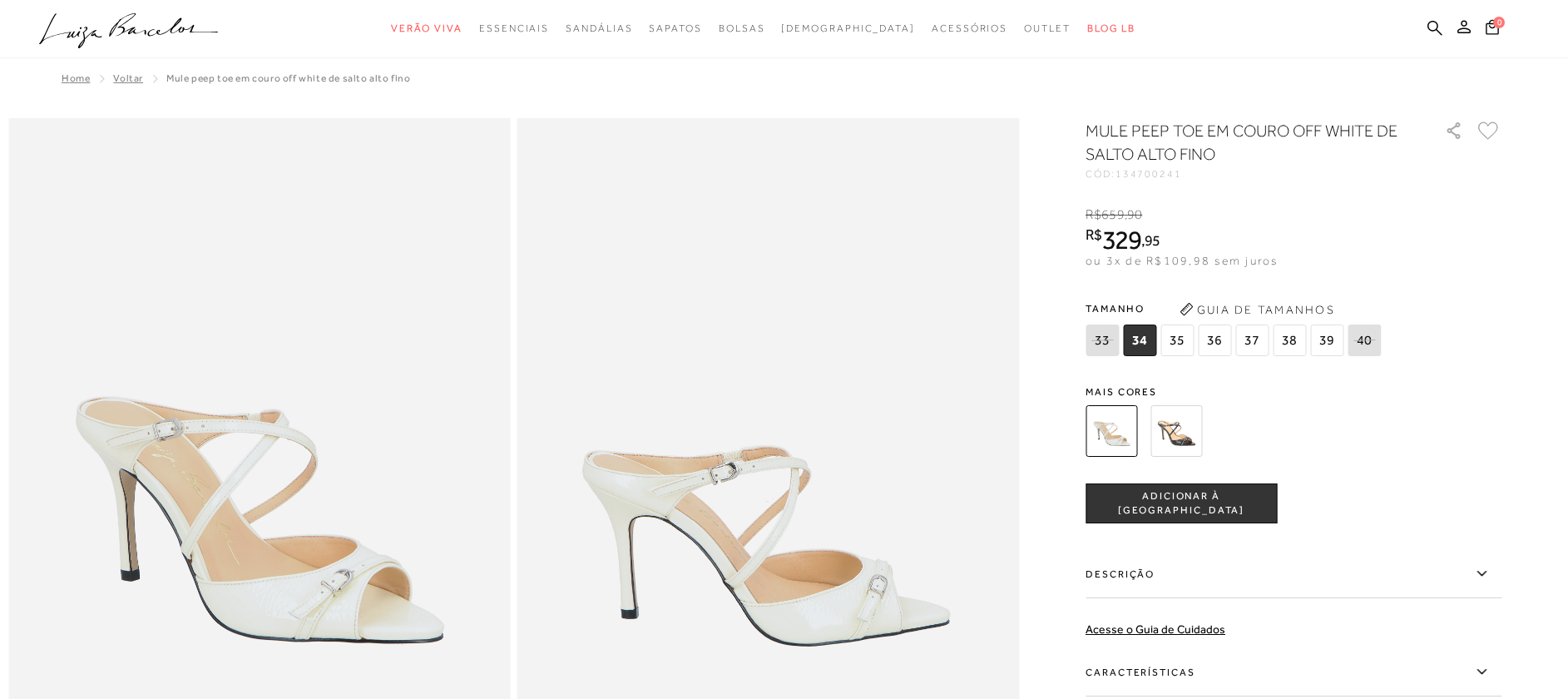
click at [1208, 305] on button "Guia de Tamanhos" at bounding box center [1257, 309] width 166 height 27
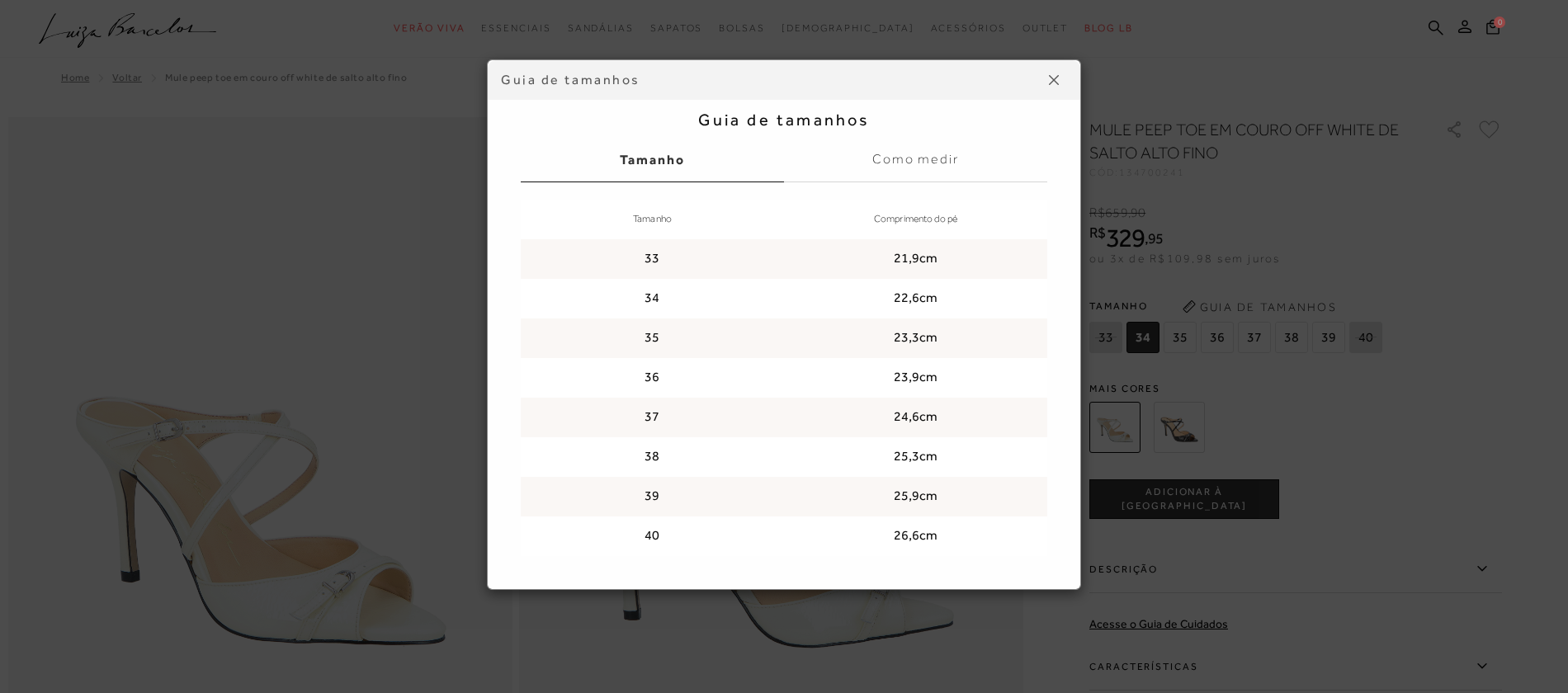
click at [1053, 83] on img at bounding box center [1053, 80] width 10 height 10
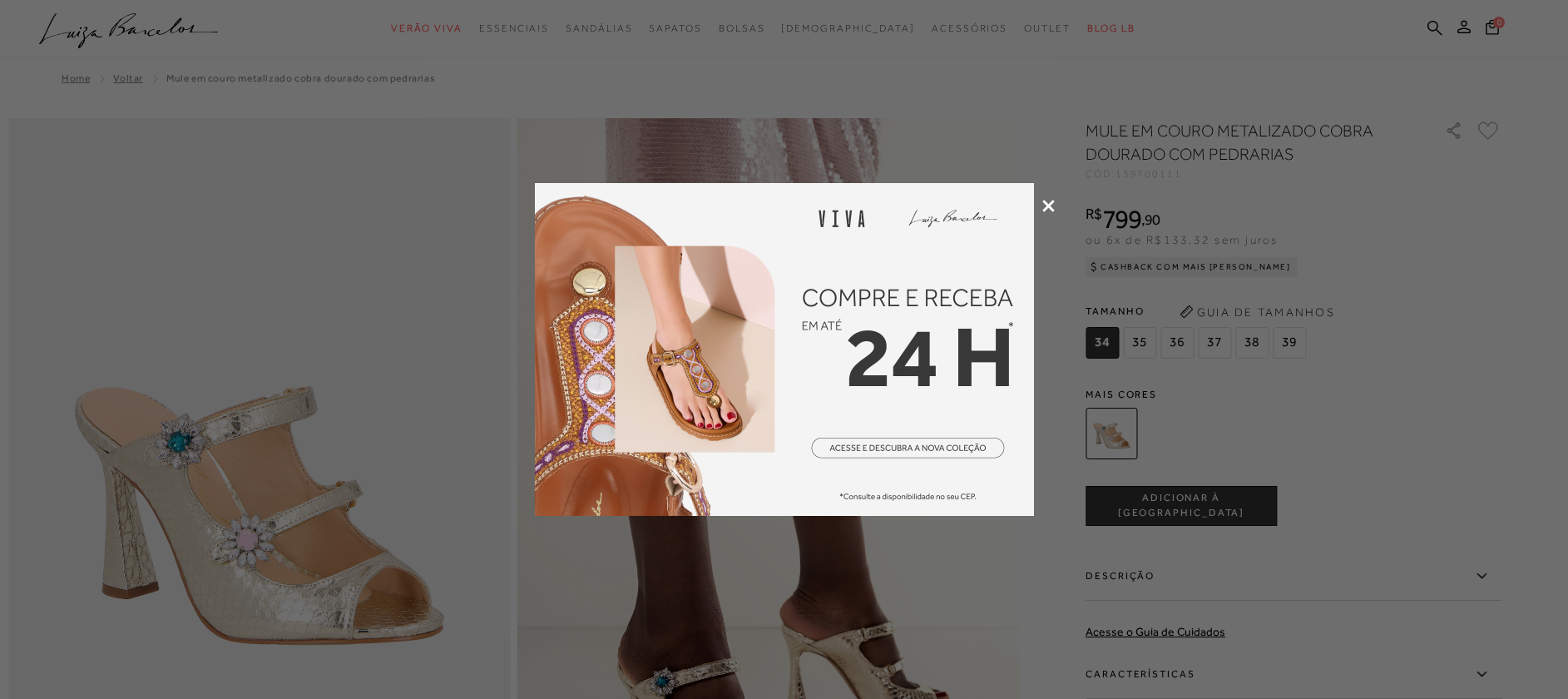
click at [1046, 201] on icon at bounding box center [1048, 205] width 12 height 12
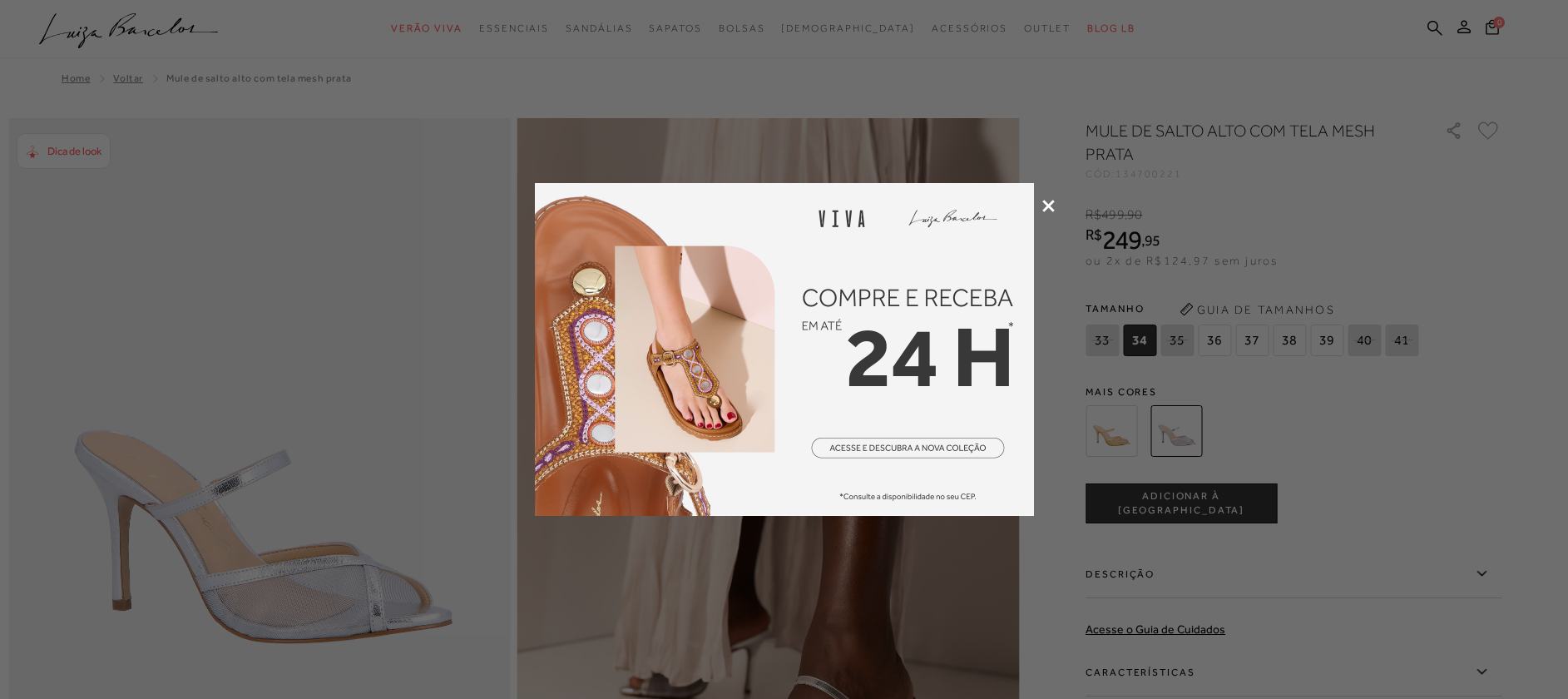
click at [1047, 207] on icon at bounding box center [1048, 205] width 12 height 12
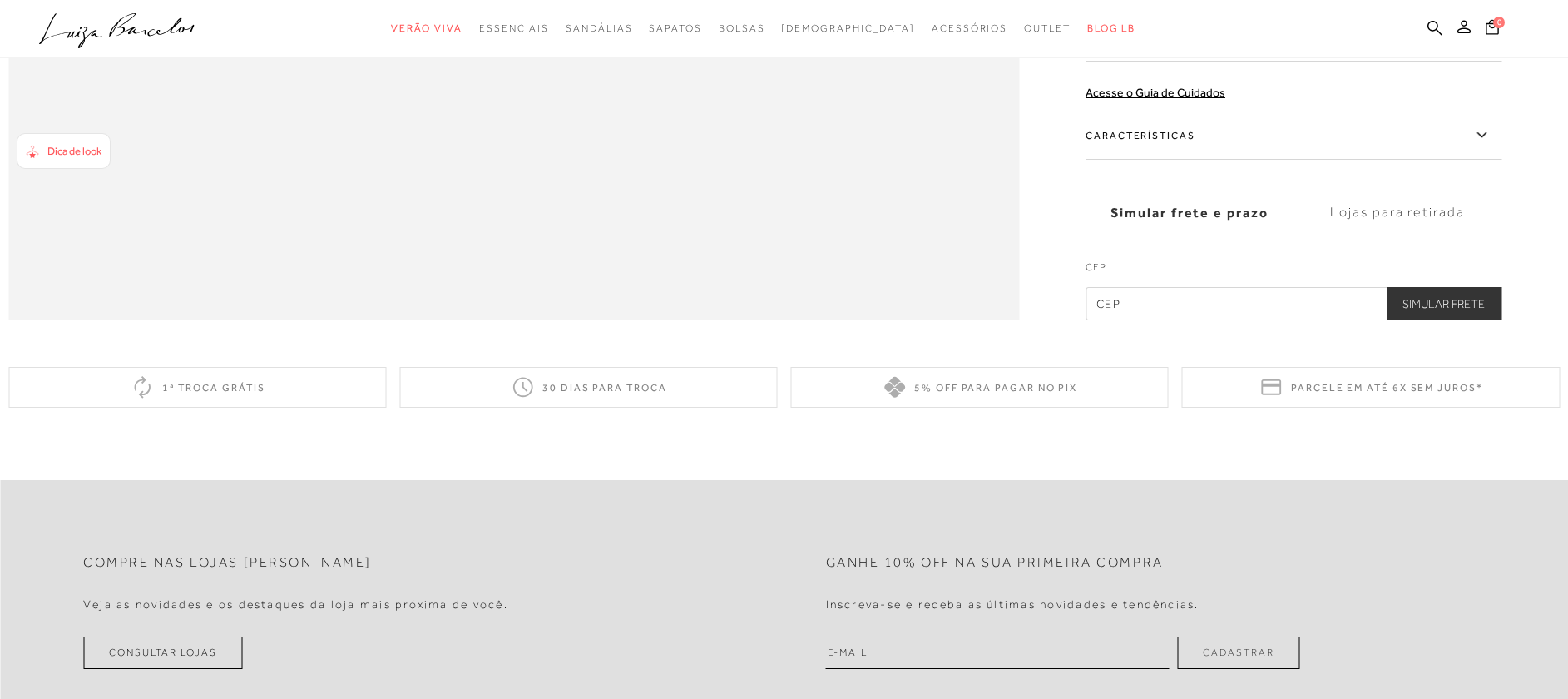
scroll to position [1956, 0]
